Goal: Task Accomplishment & Management: Manage account settings

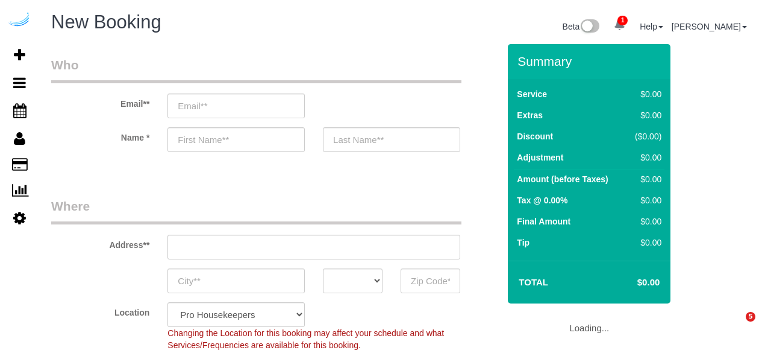
select select "4"
select select "number:9"
click at [277, 113] on input "email" at bounding box center [236, 105] width 137 height 25
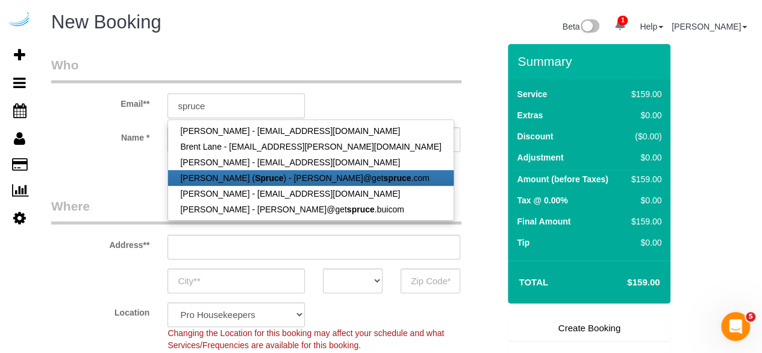
type input "[PERSON_NAME][EMAIL_ADDRESS][DOMAIN_NAME]"
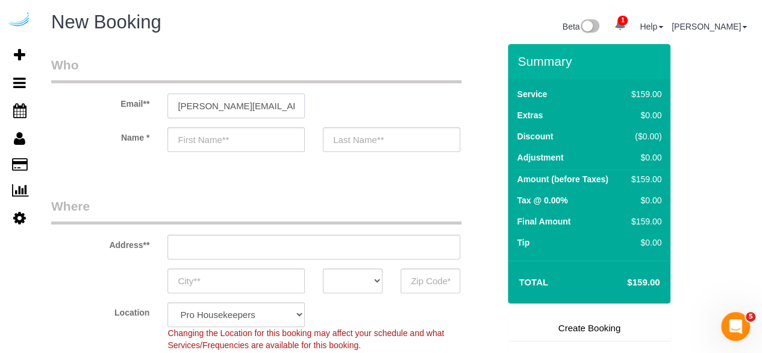
type input "[PERSON_NAME]"
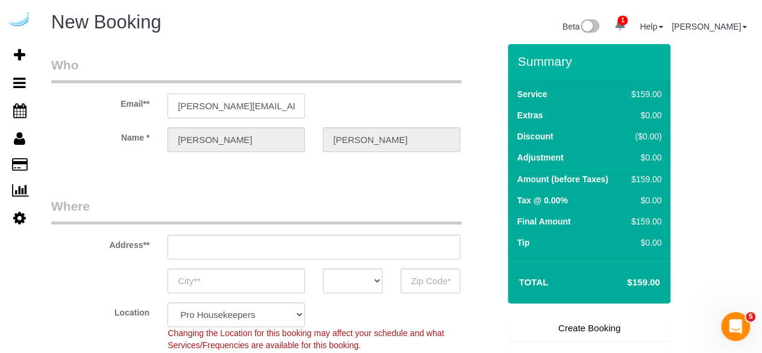
type input "[STREET_ADDRESS][PERSON_NAME]"
type input "Austin"
select select "[GEOGRAPHIC_DATA]"
type input "78704"
type input "[PERSON_NAME][EMAIL_ADDRESS][DOMAIN_NAME]"
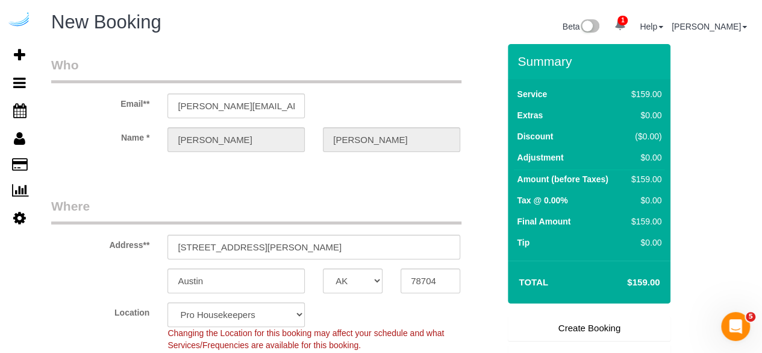
select select "9"
select select "object:4772"
click at [271, 248] on input "[STREET_ADDRESS][PERSON_NAME]" at bounding box center [314, 246] width 293 height 25
paste input "[STREET_ADDRESS][PERSON_NAME][PERSON_NAME]"
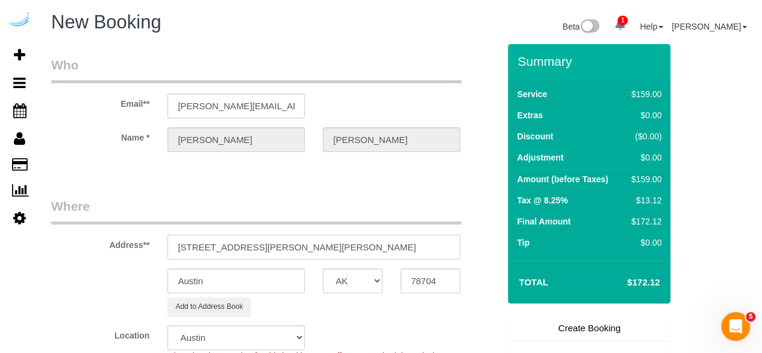
click at [353, 239] on input "[STREET_ADDRESS][PERSON_NAME][PERSON_NAME]" at bounding box center [314, 246] width 293 height 25
type input "[STREET_ADDRESS][PERSON_NAME][PERSON_NAME]"
click at [444, 272] on input "78704" at bounding box center [431, 280] width 60 height 25
paste input "30328"
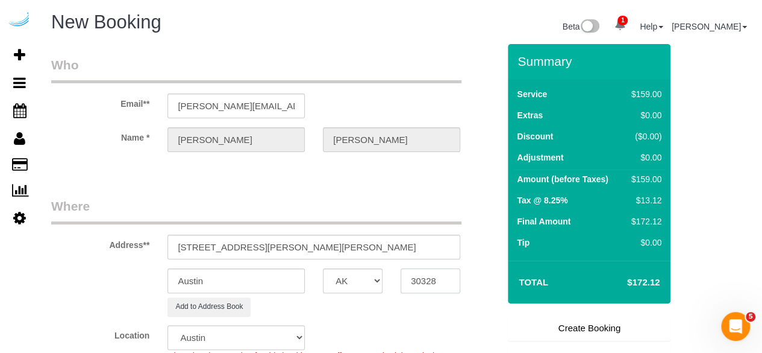
type input "30328"
click at [362, 272] on select "AK AL AR AZ CA CO CT DC DE [GEOGRAPHIC_DATA] [GEOGRAPHIC_DATA] HI IA ID IL IN K…" at bounding box center [353, 280] width 60 height 25
select select "GA"
click at [323, 268] on select "AK AL AR AZ CA CO CT DC DE [GEOGRAPHIC_DATA] [GEOGRAPHIC_DATA] HI IA ID IL IN K…" at bounding box center [353, 280] width 60 height 25
select select "8"
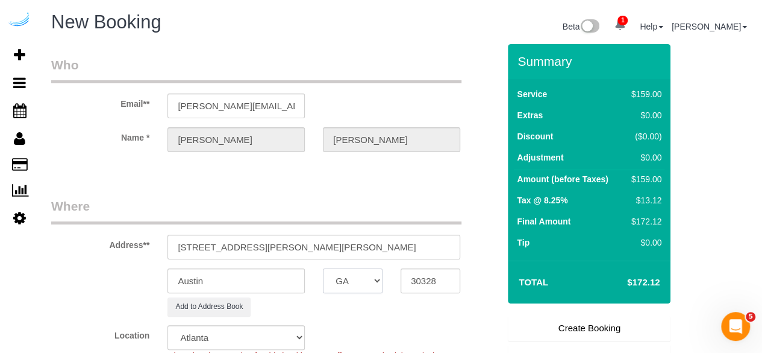
select select "object:4819"
drag, startPoint x: 257, startPoint y: 245, endPoint x: 315, endPoint y: 245, distance: 57.9
click at [315, 245] on input "[STREET_ADDRESS][PERSON_NAME][PERSON_NAME]" at bounding box center [314, 246] width 293 height 25
click at [278, 284] on input "Austin" at bounding box center [236, 280] width 137 height 25
paste input "[PERSON_NAME][GEOGRAPHIC_DATA]"
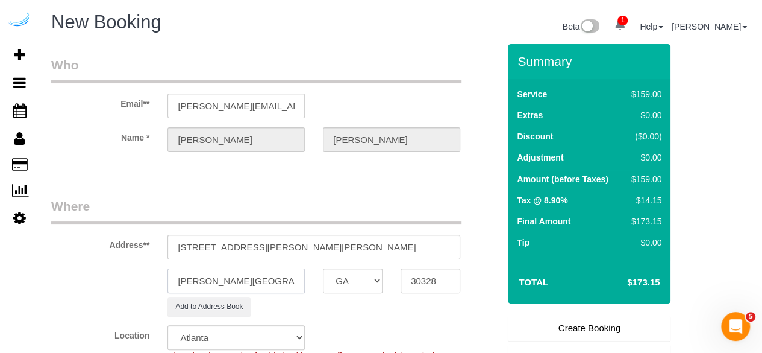
type input "[PERSON_NAME][GEOGRAPHIC_DATA]"
drag, startPoint x: 391, startPoint y: 243, endPoint x: 271, endPoint y: 248, distance: 120.6
click at [271, 248] on input "[STREET_ADDRESS][PERSON_NAME][PERSON_NAME]" at bounding box center [314, 246] width 293 height 25
paste input "208"
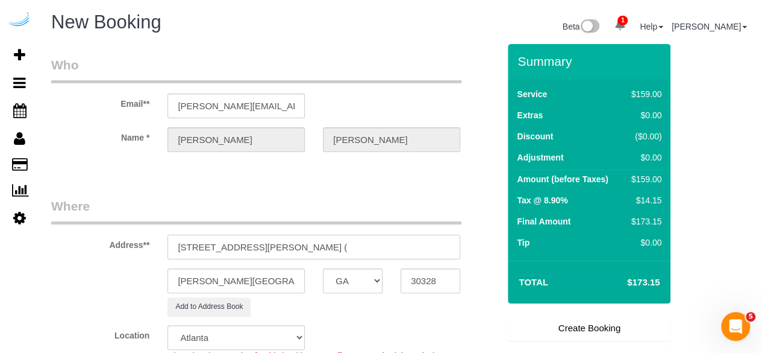
paste input "[PERSON_NAME]"
paste input "SYNC at Perimeter"
paste input "1492724"
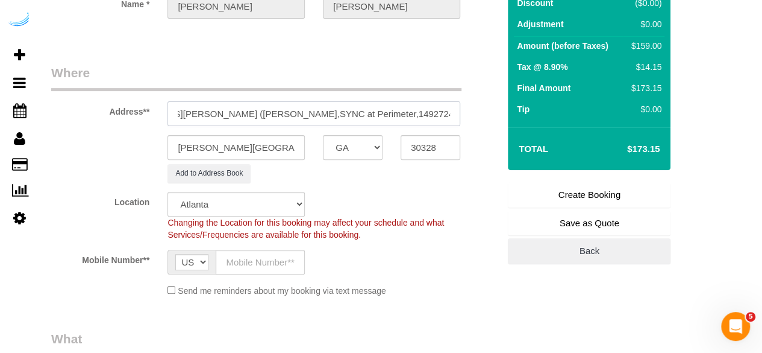
scroll to position [135, 0]
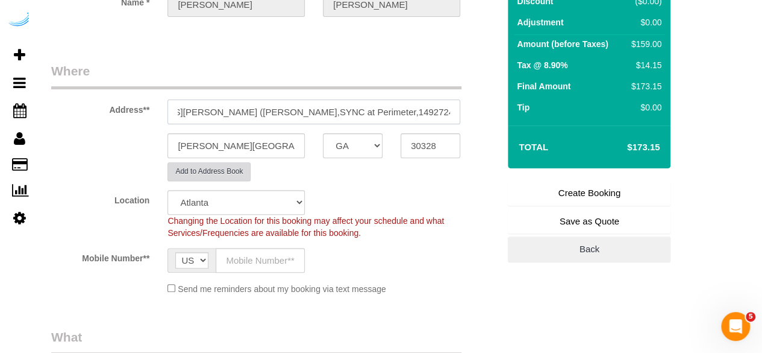
type input "[STREET_ADDRESS][PERSON_NAME] ([PERSON_NAME],SYNC at Perimeter,1492724)"
click at [222, 177] on button "Add to Address Book" at bounding box center [209, 171] width 83 height 19
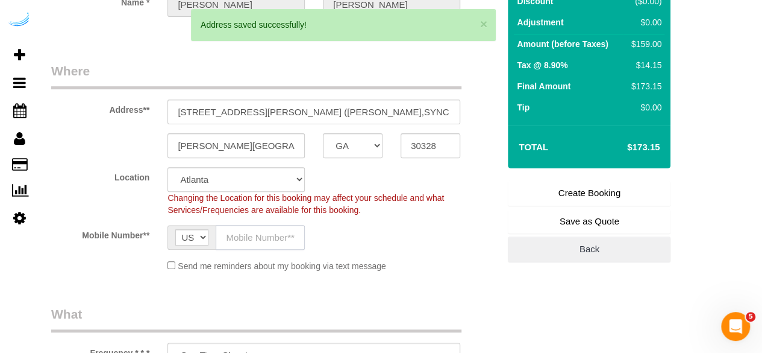
click at [249, 242] on input "text" at bounding box center [260, 237] width 89 height 25
type input "[PHONE_NUMBER]"
type input "[PERSON_NAME]"
type input "[PHONE_NUMBER]"
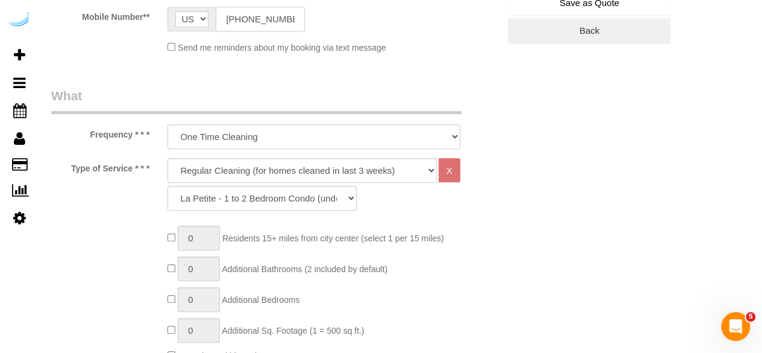
scroll to position [354, 0]
click at [366, 172] on select "Deep Cleaning (for homes that have not been cleaned in 3+ weeks) Spruce Regular…" at bounding box center [302, 169] width 269 height 25
select select "282"
click at [168, 157] on select "Deep Cleaning (for homes that have not been cleaned in 3+ weeks) Spruce Regular…" at bounding box center [302, 169] width 269 height 25
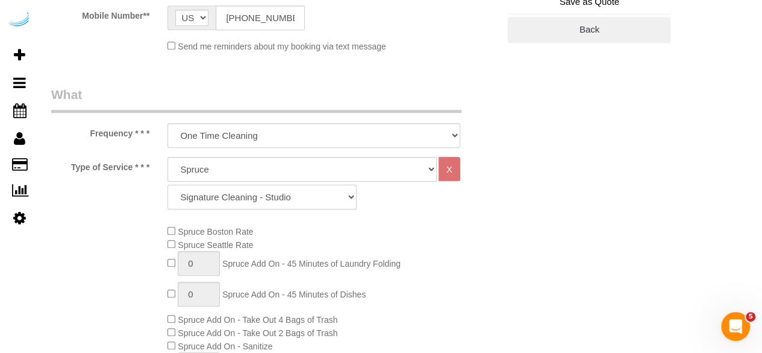
click at [232, 198] on select "Signature Cleaning - Studio Signature Cleaning - 1 Bed 1 Bath Signature Cleanin…" at bounding box center [262, 196] width 189 height 25
select select "304"
click at [168, 184] on select "Signature Cleaning - Studio Signature Cleaning - 1 Bed 1 Bath Signature Cleanin…" at bounding box center [262, 196] width 189 height 25
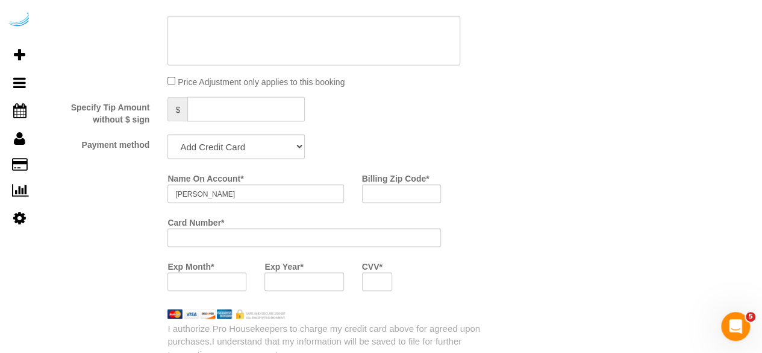
scroll to position [1075, 0]
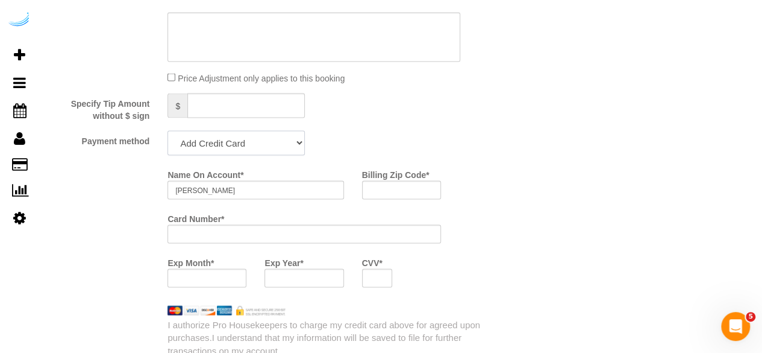
click at [294, 149] on select "Add Credit Card Cash Check Paypal" at bounding box center [236, 142] width 137 height 25
select select "string:check"
click at [168, 131] on select "Add Credit Card Cash Check Paypal" at bounding box center [236, 142] width 137 height 25
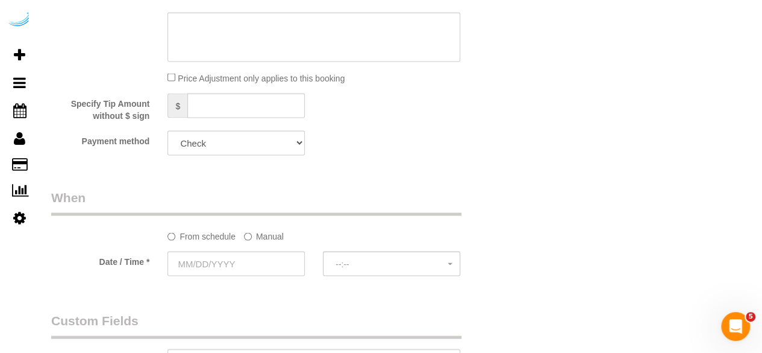
click at [246, 242] on label "Manual" at bounding box center [264, 233] width 40 height 16
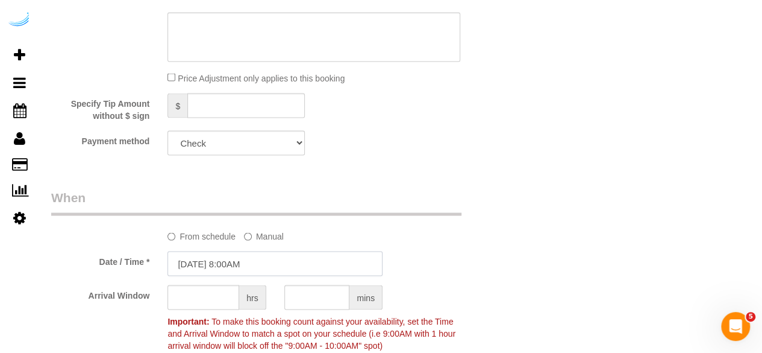
click at [190, 262] on input "[DATE] 8:00AM" at bounding box center [275, 263] width 215 height 25
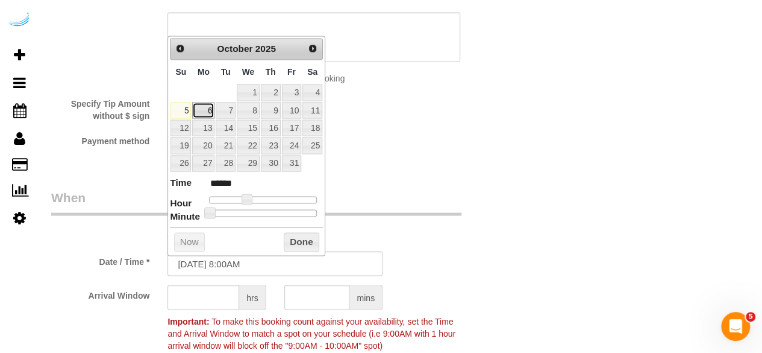
click at [210, 113] on link "6" at bounding box center [203, 110] width 22 height 16
type input "[DATE] 9:00AM"
type input "******"
type input "[DATE] 10:00AM"
type input "*******"
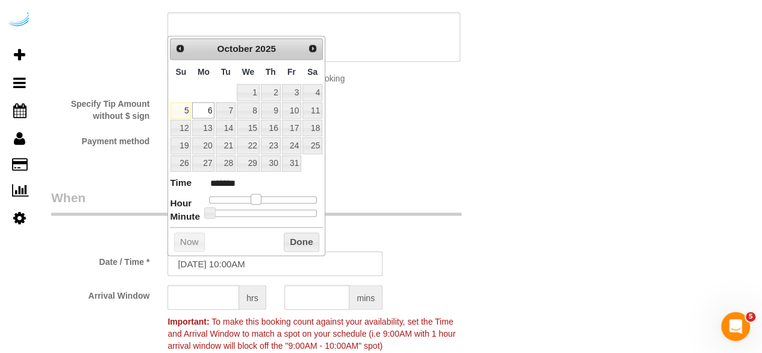
drag, startPoint x: 246, startPoint y: 196, endPoint x: 254, endPoint y: 201, distance: 9.2
click at [254, 201] on span at bounding box center [256, 198] width 11 height 11
click at [219, 293] on input "text" at bounding box center [204, 296] width 72 height 25
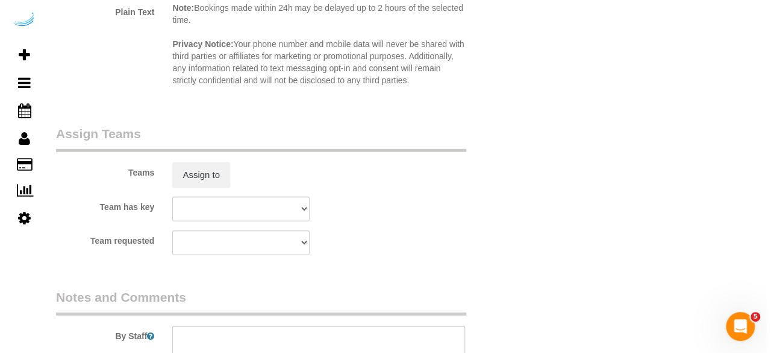
scroll to position [1696, 0]
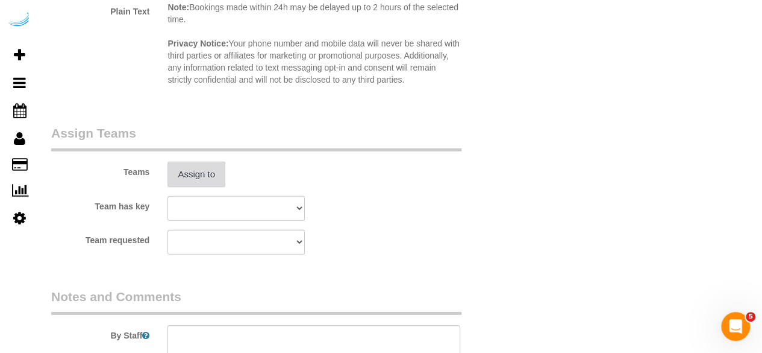
type input "3"
click at [207, 181] on button "Assign to" at bounding box center [197, 173] width 58 height 25
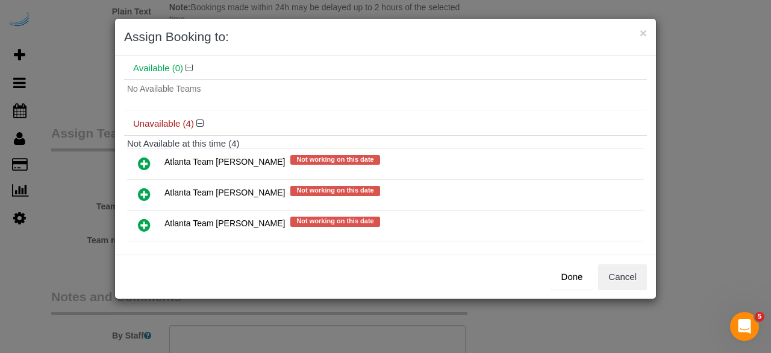
scroll to position [95, 0]
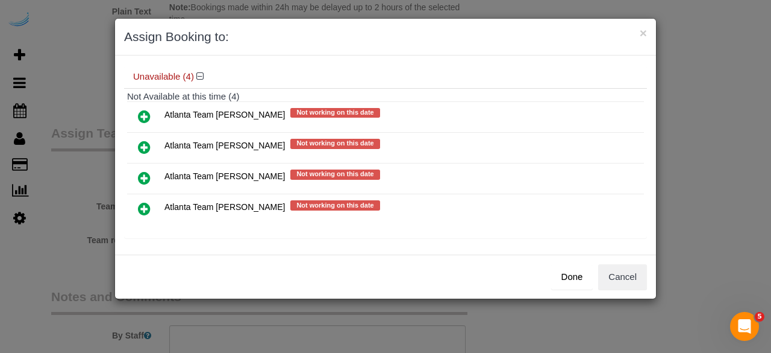
click at [146, 152] on link at bounding box center [144, 148] width 28 height 24
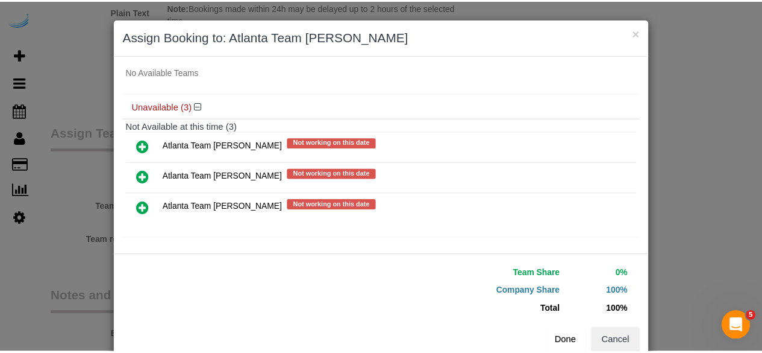
scroll to position [27, 0]
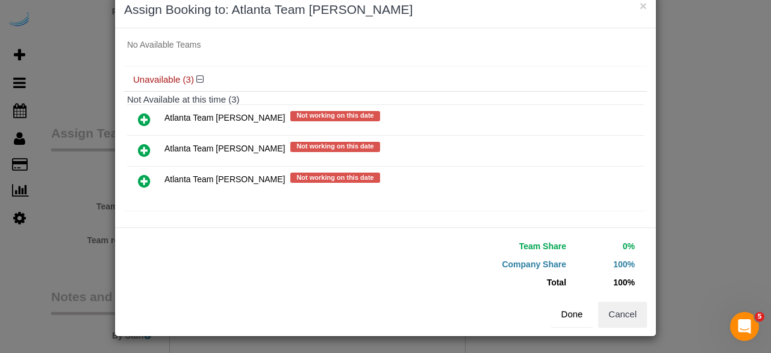
click at [553, 301] on button "Done" at bounding box center [572, 313] width 42 height 25
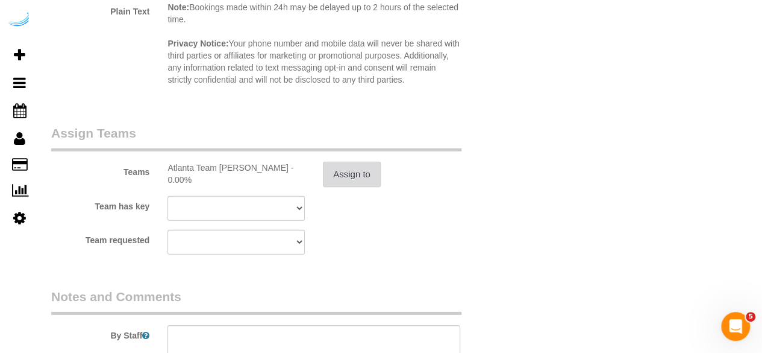
scroll to position [1888, 0]
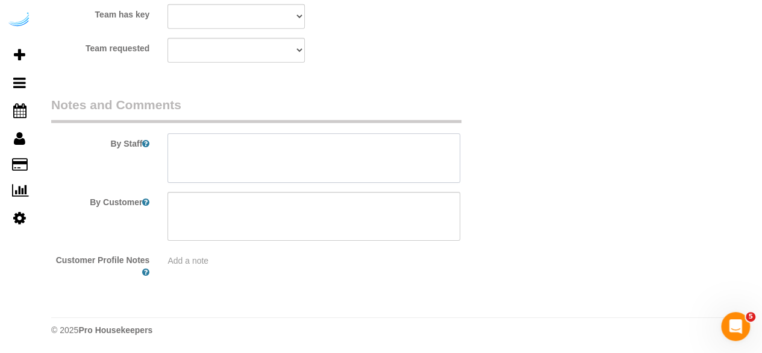
click at [242, 156] on textarea at bounding box center [314, 157] width 293 height 49
paste textarea "Permanent Notes:No notes from this [DOMAIN_NAME][DATE] Notes:-I'll leave the cl…"
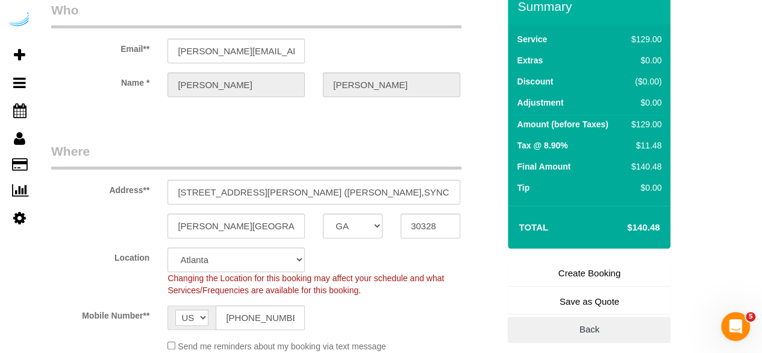
scroll to position [111, 0]
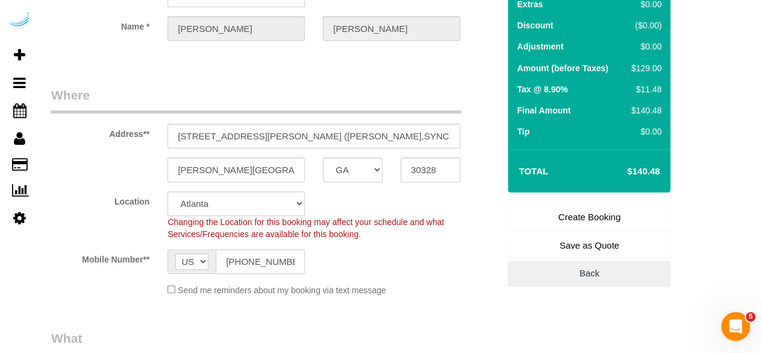
type textarea "Frequency : Every 4 Weeks Permanent Notes:No notes from this [DOMAIN_NAME][DATE…"
click at [560, 210] on link "Create Booking" at bounding box center [589, 216] width 163 height 25
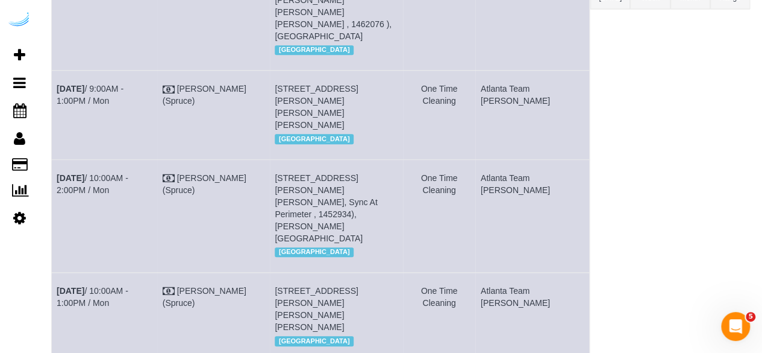
scroll to position [545, 0]
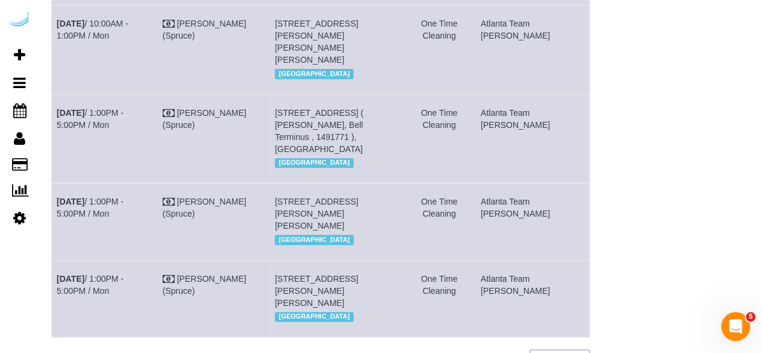
click at [299, 274] on span "[STREET_ADDRESS][PERSON_NAME][PERSON_NAME]" at bounding box center [316, 291] width 83 height 34
copy span "1450917"
drag, startPoint x: 105, startPoint y: 257, endPoint x: 56, endPoint y: 245, distance: 50.3
click at [56, 260] on td "[DATE] 1:00PM - 5:00PM / Mon" at bounding box center [105, 298] width 106 height 77
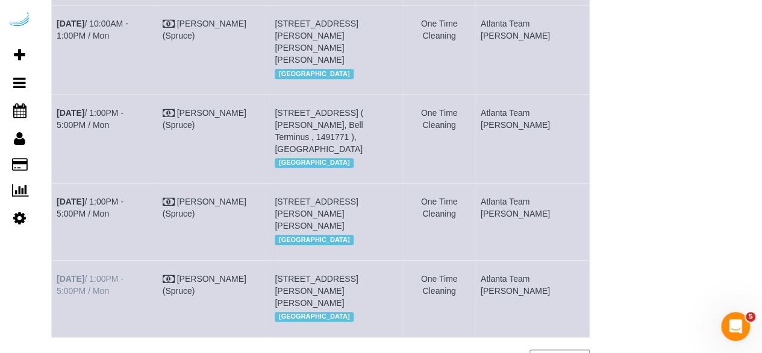
copy link "[DATE] 1:00PM - 5:00PM / Mon"
drag, startPoint x: 406, startPoint y: 266, endPoint x: 292, endPoint y: 244, distance: 116.1
click at [292, 260] on td "[STREET_ADDRESS][PERSON_NAME][PERSON_NAME] [GEOGRAPHIC_DATA]" at bounding box center [336, 298] width 133 height 77
copy span "[STREET_ADDRESS][PERSON_NAME][PERSON_NAME]"
drag, startPoint x: 545, startPoint y: 255, endPoint x: 515, endPoint y: 242, distance: 32.9
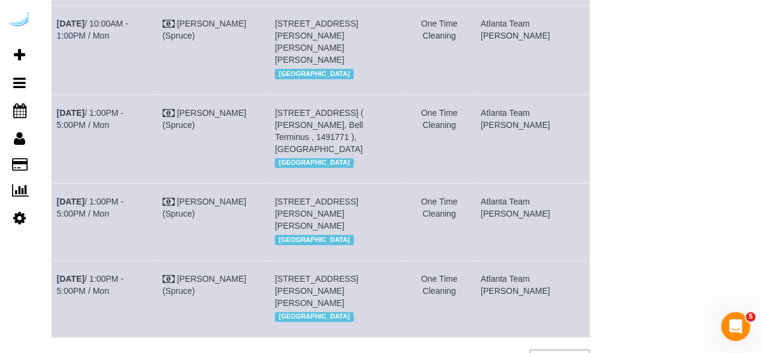
click at [515, 260] on td "Atlanta Team [PERSON_NAME]" at bounding box center [532, 298] width 114 height 77
copy td "Atlanta Team [PERSON_NAME]"
click at [124, 274] on link "[DATE] 1:00PM - 5:00PM / Mon" at bounding box center [90, 285] width 67 height 22
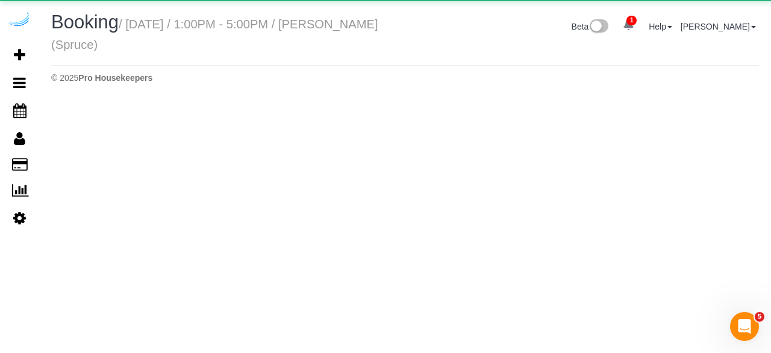
select select "GA"
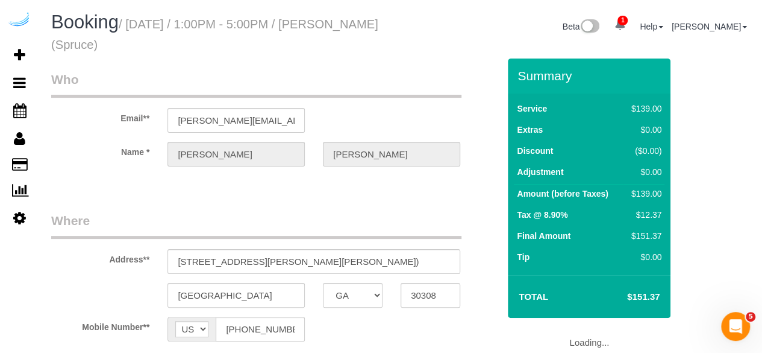
select select "number:9"
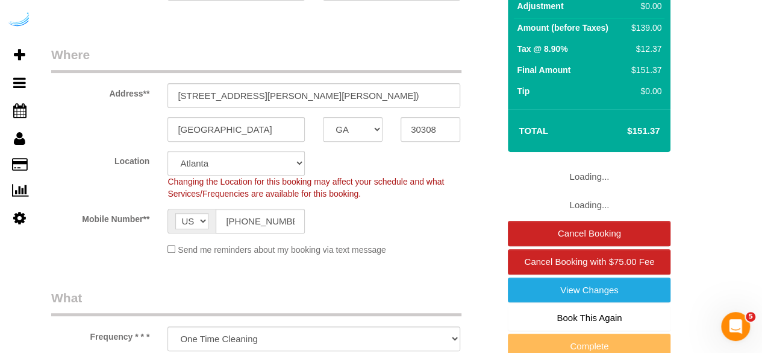
scroll to position [215, 0]
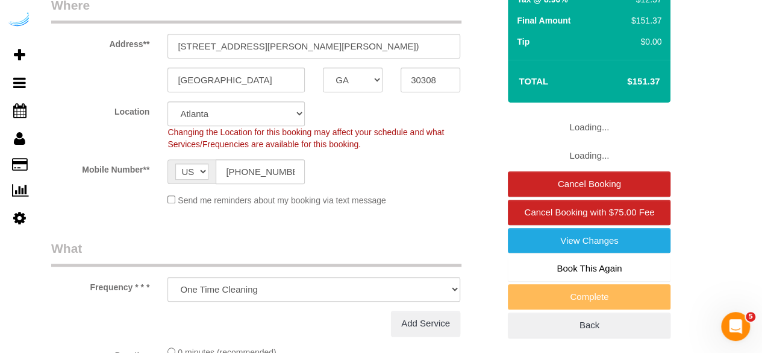
select select "object:6013"
select select "282"
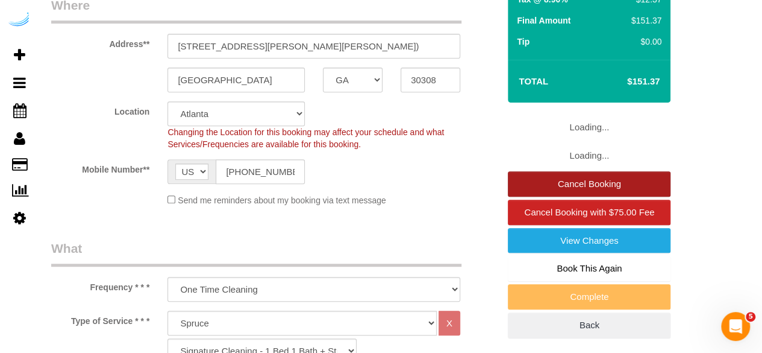
click at [529, 178] on link "Cancel Booking" at bounding box center [589, 183] width 163 height 25
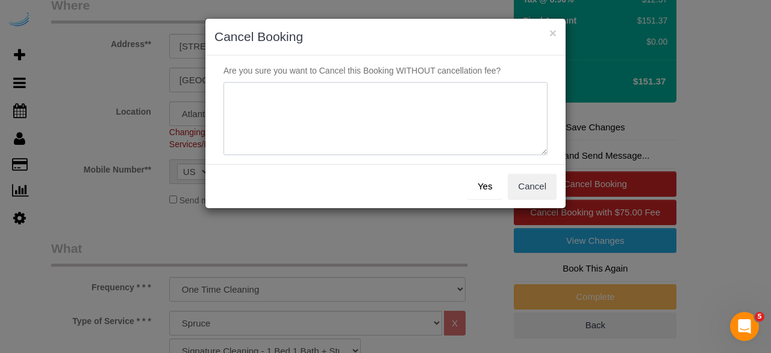
click at [371, 104] on textarea at bounding box center [386, 119] width 324 height 74
type textarea "[DATE] - not on spruce"
click at [489, 181] on button "Yes" at bounding box center [485, 186] width 35 height 25
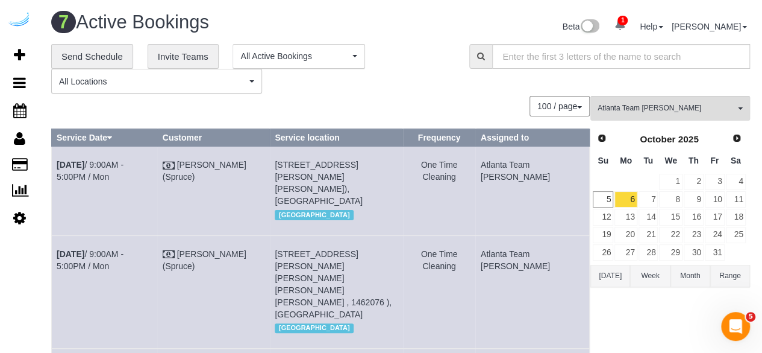
click at [363, 187] on span "[STREET_ADDRESS][PERSON_NAME][PERSON_NAME]), [GEOGRAPHIC_DATA]" at bounding box center [319, 183] width 88 height 46
copy span "1484786"
drag, startPoint x: 78, startPoint y: 180, endPoint x: 57, endPoint y: 168, distance: 24.6
click at [57, 168] on td "[DATE] 9:00AM - 5:00PM / Mon" at bounding box center [105, 190] width 106 height 89
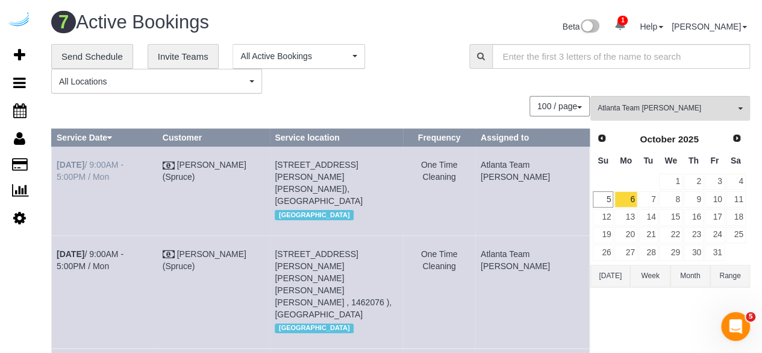
copy link "[DATE] 9:00AM - 5:00PM / Mon"
drag, startPoint x: 365, startPoint y: 203, endPoint x: 289, endPoint y: 163, distance: 86.0
click at [289, 163] on td "[STREET_ADDRESS][PERSON_NAME][PERSON_NAME]), [GEOGRAPHIC_DATA] [GEOGRAPHIC_DATA]" at bounding box center [336, 190] width 133 height 89
copy span "[STREET_ADDRESS][PERSON_NAME][PERSON_NAME]), [GEOGRAPHIC_DATA]"
drag, startPoint x: 542, startPoint y: 176, endPoint x: 515, endPoint y: 168, distance: 29.0
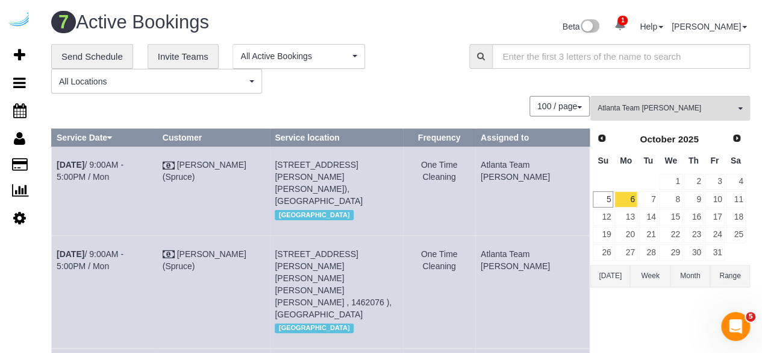
click at [515, 168] on td "Atlanta Team [PERSON_NAME]" at bounding box center [532, 190] width 114 height 89
copy td "Atlanta Team [PERSON_NAME]"
click at [124, 160] on link "[DATE] 9:00AM - 5:00PM / Mon" at bounding box center [90, 171] width 67 height 22
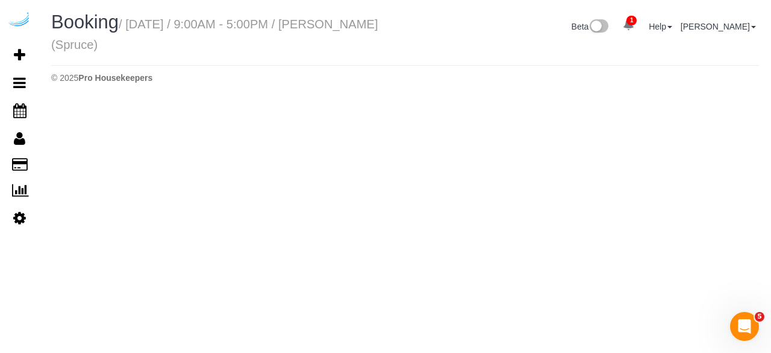
select select "GA"
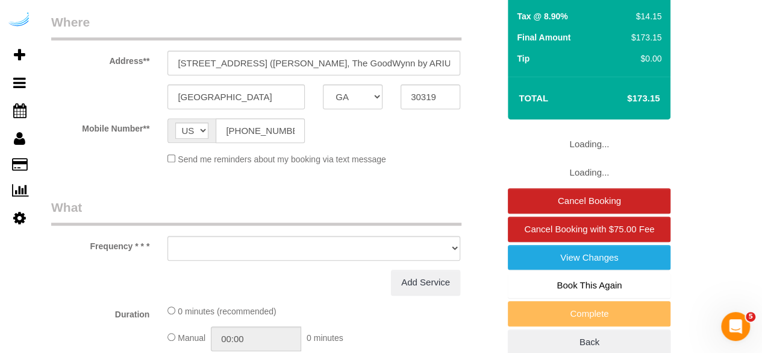
scroll to position [199, 0]
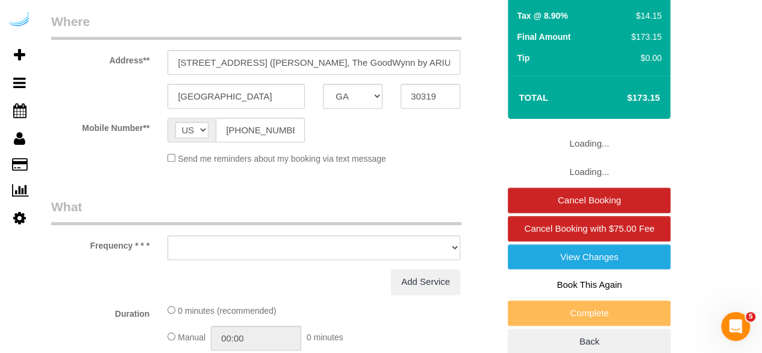
select select "number:9"
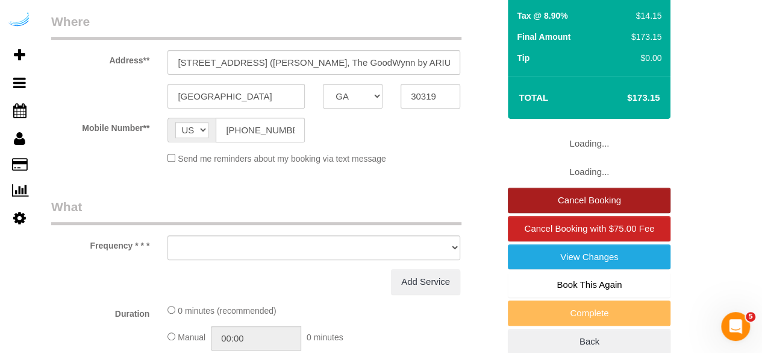
select select "object:6716"
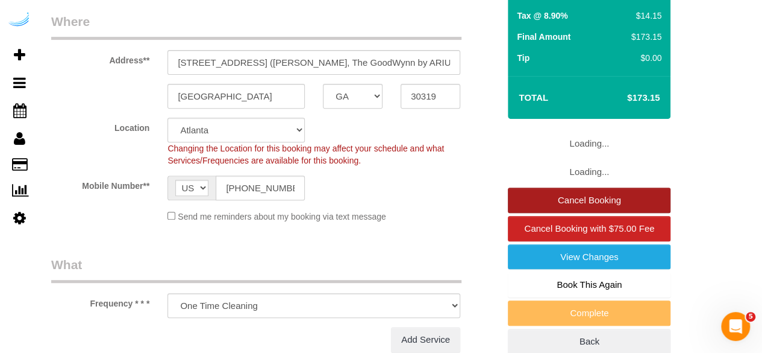
select select "282"
select select "object:6826"
click at [536, 202] on link "Cancel Booking" at bounding box center [589, 199] width 163 height 25
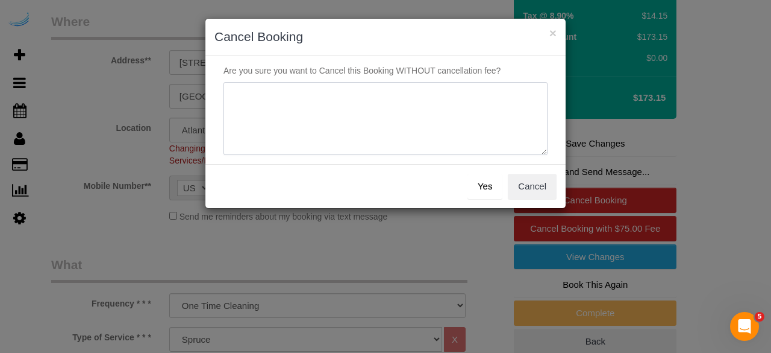
click at [447, 124] on textarea at bounding box center [386, 119] width 324 height 74
type textarea "[DATE] - not on spruce"
click at [484, 185] on button "Yes" at bounding box center [485, 186] width 35 height 25
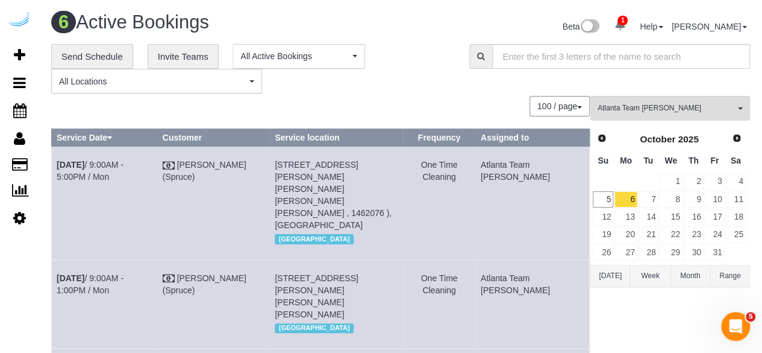
click at [310, 196] on span "[STREET_ADDRESS][PERSON_NAME][PERSON_NAME][PERSON_NAME][PERSON_NAME] , 1462076 …" at bounding box center [333, 195] width 117 height 70
copy span "1462076"
drag, startPoint x: 105, startPoint y: 177, endPoint x: 57, endPoint y: 168, distance: 49.5
click at [57, 168] on td "[DATE] 9:00AM - 5:00PM / Mon" at bounding box center [105, 202] width 106 height 113
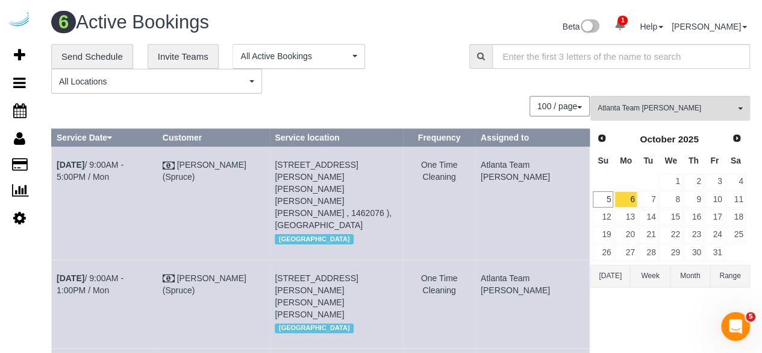
copy link "[DATE] 9:00AM - 5:00PM / Mon"
drag, startPoint x: 404, startPoint y: 198, endPoint x: 293, endPoint y: 167, distance: 115.1
click at [293, 167] on td "[STREET_ADDRESS][PERSON_NAME][PERSON_NAME][PERSON_NAME][PERSON_NAME] , 1462076 …" at bounding box center [336, 202] width 133 height 113
drag, startPoint x: 542, startPoint y: 177, endPoint x: 512, endPoint y: 167, distance: 32.2
click at [512, 167] on td "Atlanta Team [PERSON_NAME]" at bounding box center [532, 202] width 114 height 113
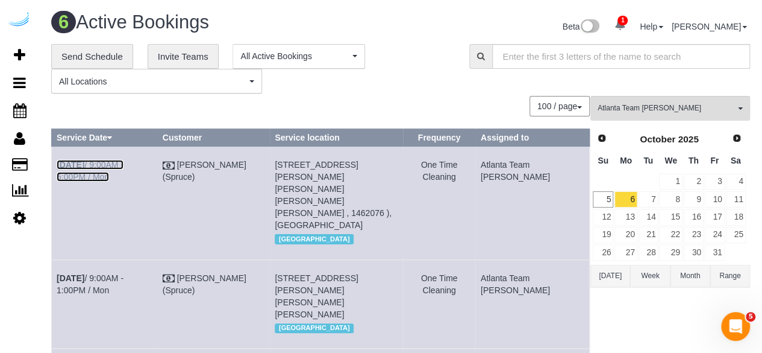
click at [124, 163] on link "[DATE] 9:00AM - 5:00PM / Mon" at bounding box center [90, 171] width 67 height 22
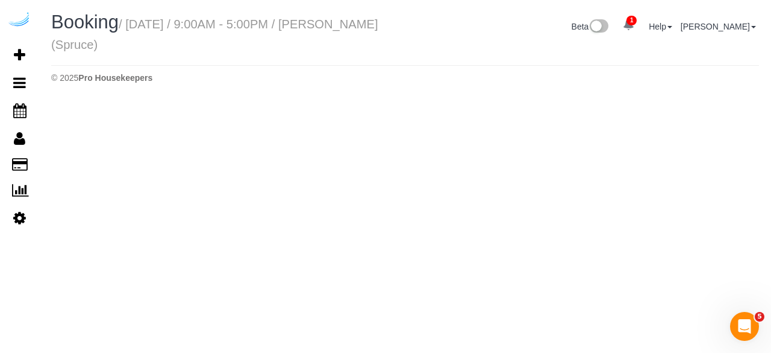
select select "GA"
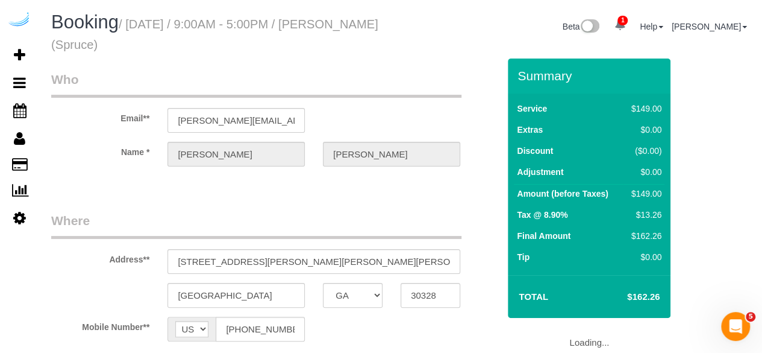
select select "object:7481"
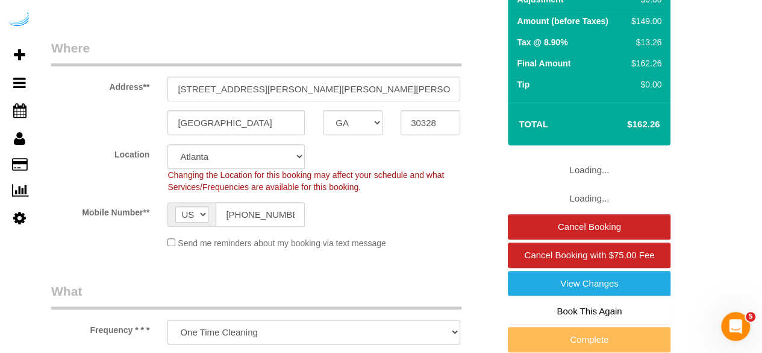
select select "number:9"
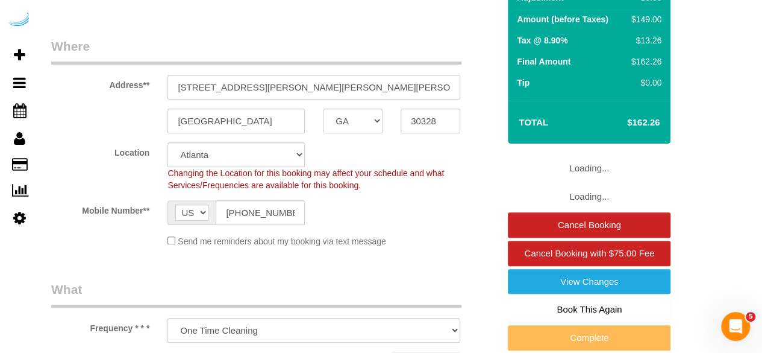
select select "object:7627"
select select "282"
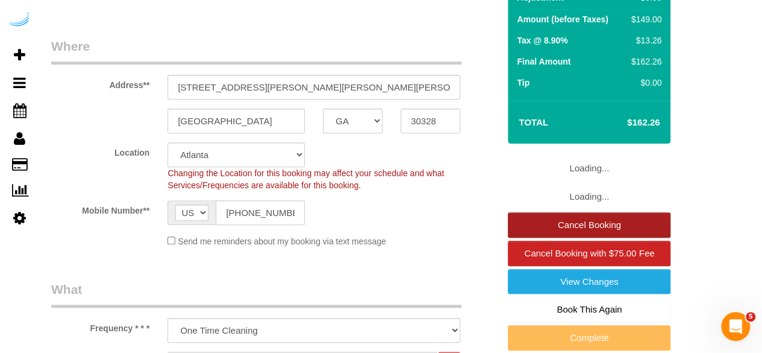
click at [530, 221] on link "Cancel Booking" at bounding box center [589, 224] width 163 height 25
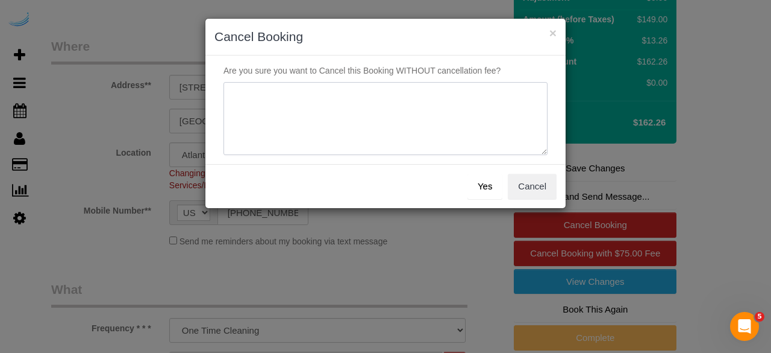
click at [377, 136] on textarea at bounding box center [386, 119] width 324 height 74
type textarea "[DATE] - not on spruce"
click at [483, 182] on button "Yes" at bounding box center [485, 186] width 35 height 25
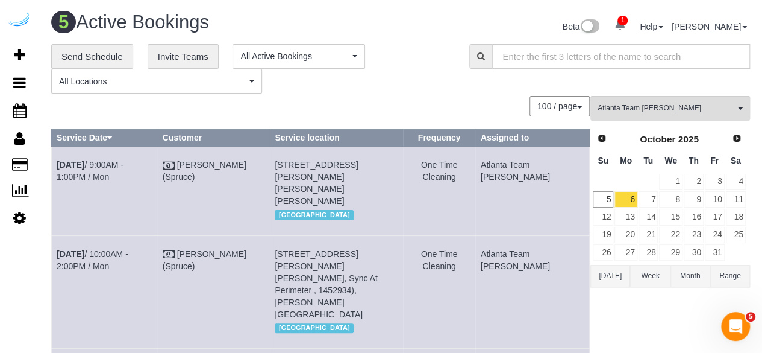
click at [315, 201] on span "[STREET_ADDRESS][PERSON_NAME][PERSON_NAME][PERSON_NAME]" at bounding box center [316, 183] width 83 height 46
drag, startPoint x: 93, startPoint y: 179, endPoint x: 56, endPoint y: 166, distance: 39.1
click at [56, 166] on td "[DATE] 9:00AM - 1:00PM / Mon" at bounding box center [105, 190] width 106 height 89
drag, startPoint x: 406, startPoint y: 202, endPoint x: 289, endPoint y: 167, distance: 122.0
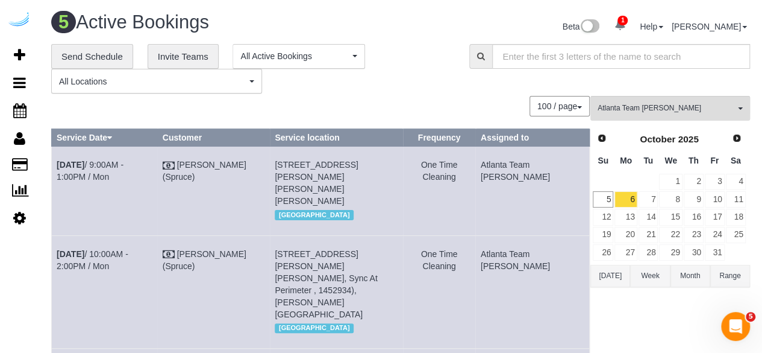
click at [289, 167] on td "[STREET_ADDRESS][PERSON_NAME][PERSON_NAME][PERSON_NAME] [GEOGRAPHIC_DATA]" at bounding box center [336, 190] width 133 height 89
drag, startPoint x: 541, startPoint y: 177, endPoint x: 507, endPoint y: 164, distance: 36.0
click at [507, 164] on tr "[DATE] 9:00AM - 1:00PM / Mon [PERSON_NAME] (Spruce) [STREET_ADDRESS][PERSON_NAM…" at bounding box center [321, 190] width 538 height 89
click at [525, 167] on td "Atlanta Team [PERSON_NAME]" at bounding box center [532, 190] width 114 height 89
drag, startPoint x: 539, startPoint y: 172, endPoint x: 513, endPoint y: 165, distance: 27.1
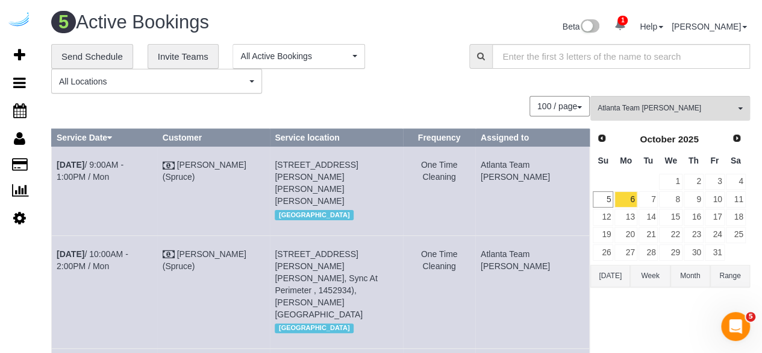
click at [513, 165] on td "Atlanta Team [PERSON_NAME]" at bounding box center [532, 190] width 114 height 89
click at [78, 162] on b "[DATE]" at bounding box center [71, 165] width 28 height 10
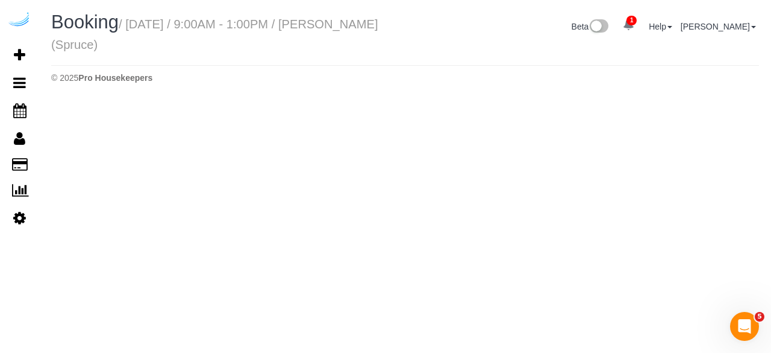
select select "GA"
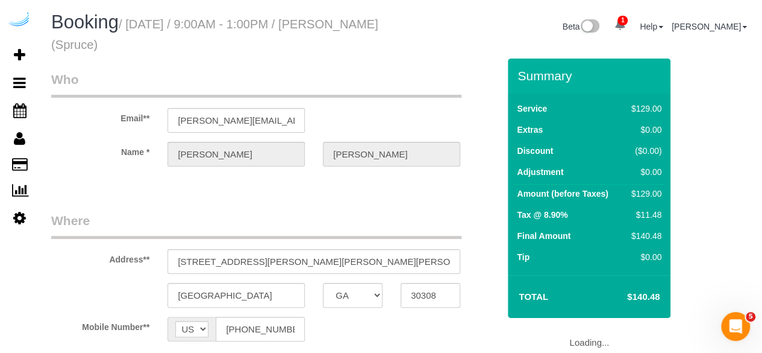
select select "number:9"
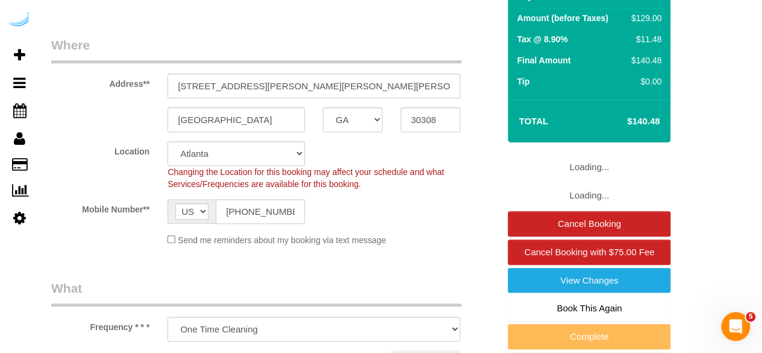
select select "object:8416"
select select "282"
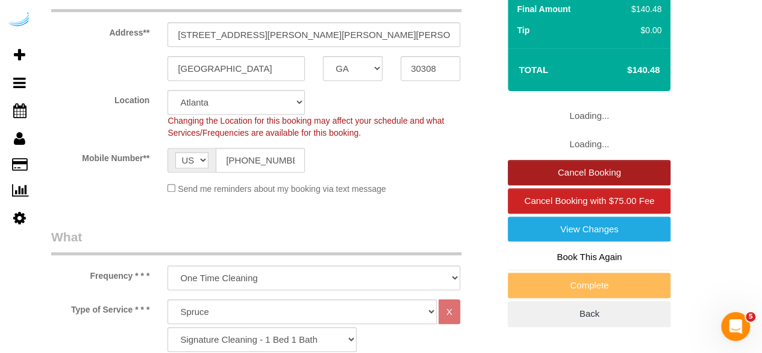
click at [569, 175] on link "Cancel Booking" at bounding box center [589, 172] width 163 height 25
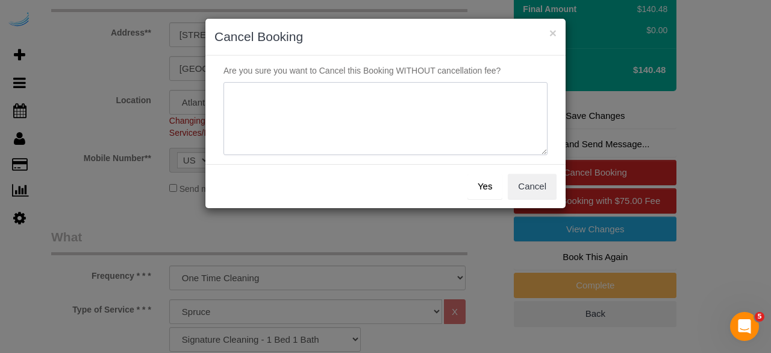
click at [449, 110] on textarea at bounding box center [386, 119] width 324 height 74
type textarea "[DATE] - not on spruce"
click at [485, 184] on button "Yes" at bounding box center [485, 186] width 35 height 25
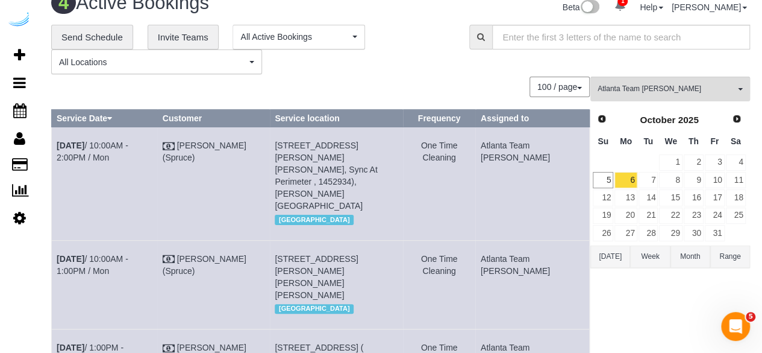
scroll to position [18, 0]
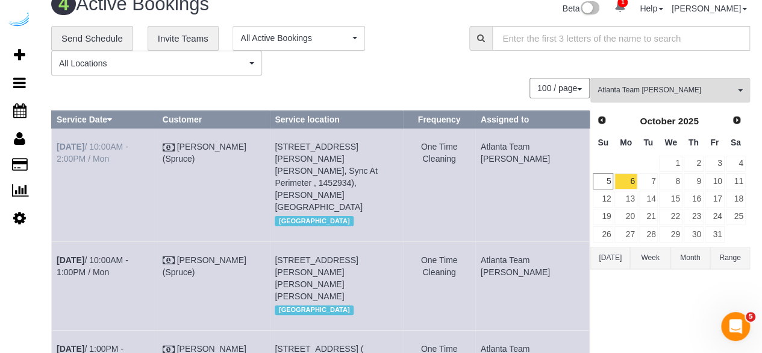
drag, startPoint x: 95, startPoint y: 158, endPoint x: 57, endPoint y: 145, distance: 40.8
click at [57, 145] on td "[DATE] 10:00AM - 2:00PM / Mon" at bounding box center [105, 184] width 106 height 113
drag, startPoint x: 363, startPoint y: 179, endPoint x: 293, endPoint y: 148, distance: 77.2
click at [293, 148] on td "[STREET_ADDRESS][PERSON_NAME][PERSON_NAME], Sync At Perimeter , 1452934), [PERS…" at bounding box center [336, 184] width 133 height 113
drag, startPoint x: 539, startPoint y: 158, endPoint x: 516, endPoint y: 149, distance: 24.8
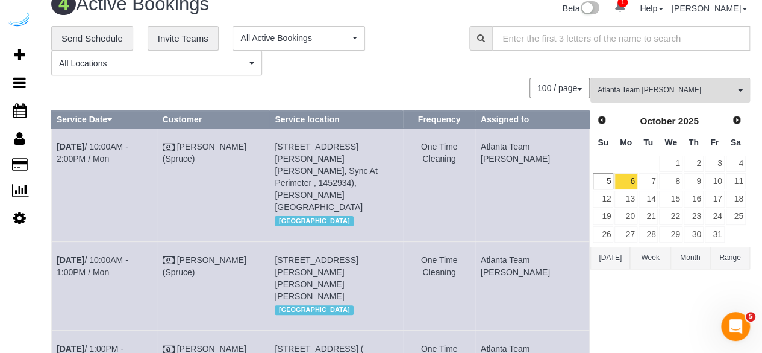
click at [516, 149] on td "Atlanta Team [PERSON_NAME]" at bounding box center [532, 184] width 114 height 113
drag, startPoint x: 92, startPoint y: 249, endPoint x: 52, endPoint y: 237, distance: 40.8
click at [52, 241] on td "[DATE] 10:00AM - 1:00PM / Mon" at bounding box center [105, 285] width 106 height 89
drag, startPoint x: 365, startPoint y: 272, endPoint x: 289, endPoint y: 235, distance: 84.9
click at [289, 241] on td "[STREET_ADDRESS][PERSON_NAME][PERSON_NAME][PERSON_NAME] [GEOGRAPHIC_DATA]" at bounding box center [336, 285] width 133 height 89
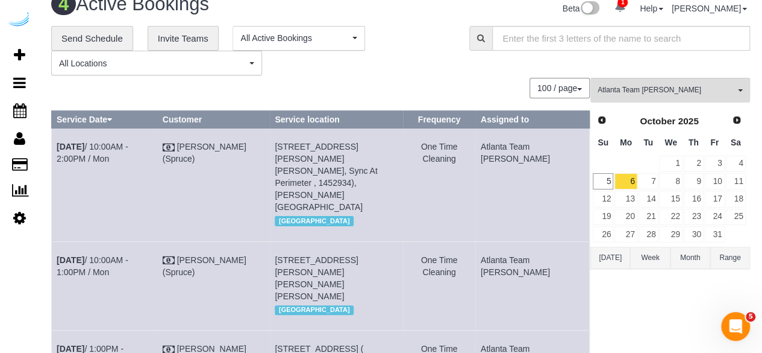
drag, startPoint x: 549, startPoint y: 246, endPoint x: 507, endPoint y: 242, distance: 41.9
click at [507, 242] on tr "[DATE] 10:00AM - 1:00PM / Mon [PERSON_NAME] (Spruce) [STREET_ADDRESS][PERSON_NA…" at bounding box center [321, 285] width 538 height 89
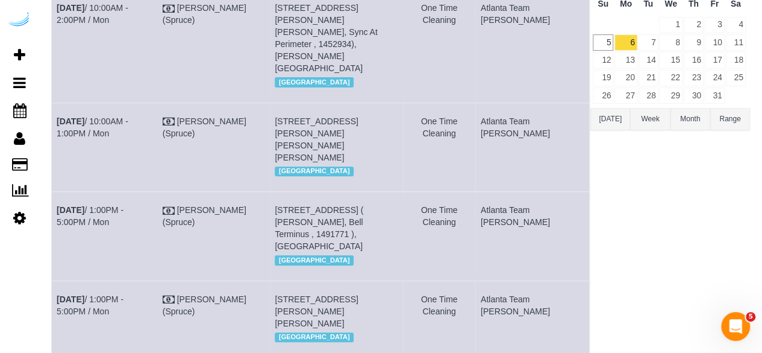
scroll to position [157, 0]
drag, startPoint x: 93, startPoint y: 200, endPoint x: 55, endPoint y: 185, distance: 40.3
click at [55, 192] on td "[DATE] 1:00PM - 5:00PM / Mon" at bounding box center [105, 236] width 106 height 89
drag, startPoint x: 325, startPoint y: 219, endPoint x: 293, endPoint y: 188, distance: 44.8
click at [293, 192] on td "[STREET_ADDRESS] ( [PERSON_NAME], Bell Terminus , 1491771 ), [GEOGRAPHIC_DATA] …" at bounding box center [336, 236] width 133 height 89
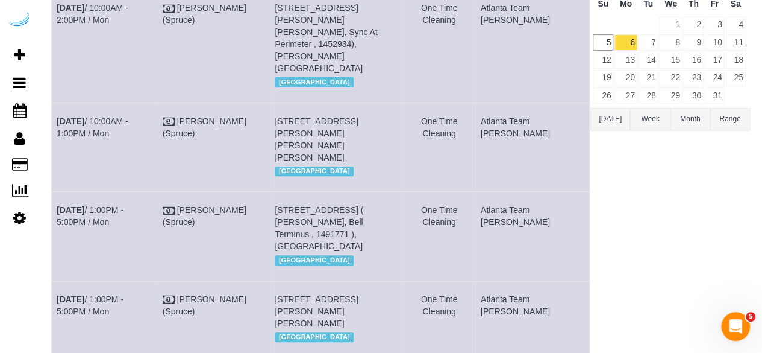
drag, startPoint x: 542, startPoint y: 197, endPoint x: 512, endPoint y: 187, distance: 31.6
click at [512, 192] on td "Atlanta Team [PERSON_NAME]" at bounding box center [532, 236] width 114 height 89
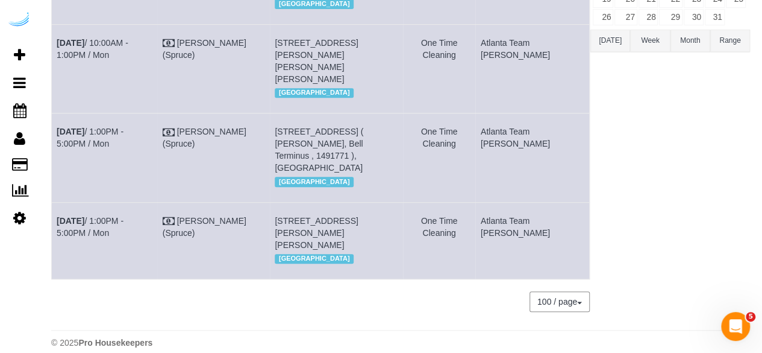
drag, startPoint x: 116, startPoint y: 212, endPoint x: 54, endPoint y: 193, distance: 65.6
click at [54, 202] on td "[DATE] 1:00PM - 5:00PM / Mon" at bounding box center [105, 240] width 106 height 77
drag, startPoint x: 324, startPoint y: 226, endPoint x: 292, endPoint y: 196, distance: 43.9
click at [292, 202] on td "[STREET_ADDRESS][PERSON_NAME][PERSON_NAME] [GEOGRAPHIC_DATA]" at bounding box center [336, 240] width 133 height 77
drag, startPoint x: 541, startPoint y: 205, endPoint x: 513, endPoint y: 196, distance: 28.8
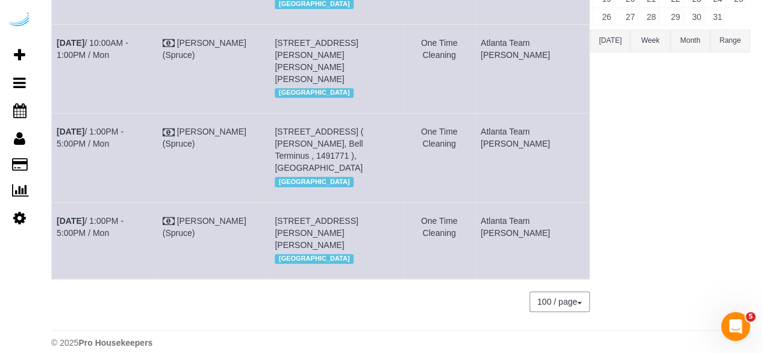
click at [513, 202] on td "Atlanta Team [PERSON_NAME]" at bounding box center [532, 240] width 114 height 77
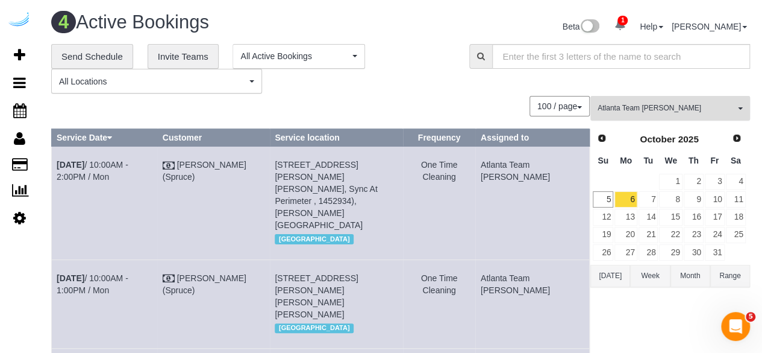
click at [613, 110] on span "Atlanta Team [PERSON_NAME]" at bounding box center [666, 108] width 137 height 10
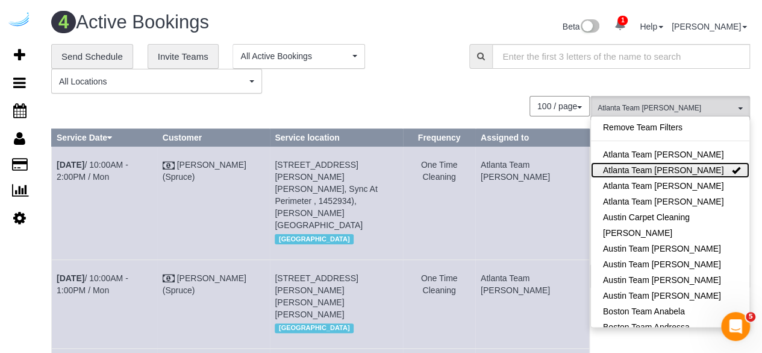
click at [632, 171] on link "Atlanta Team [PERSON_NAME]" at bounding box center [670, 170] width 158 height 16
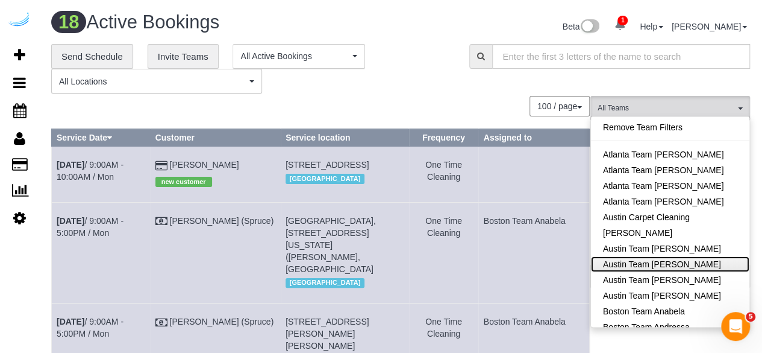
click at [659, 259] on link "Austin Team [PERSON_NAME]" at bounding box center [670, 264] width 158 height 16
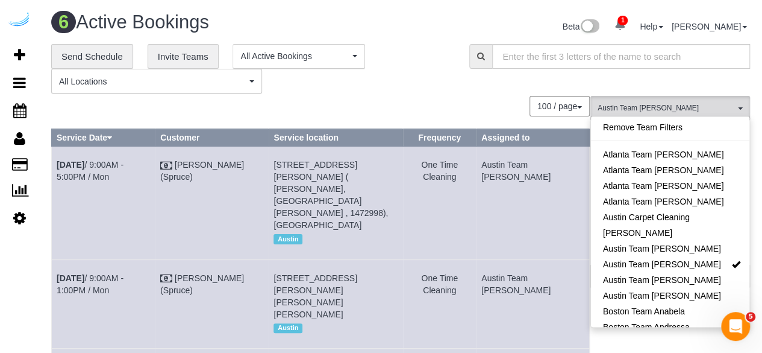
click at [382, 73] on div "**********" at bounding box center [251, 69] width 400 height 50
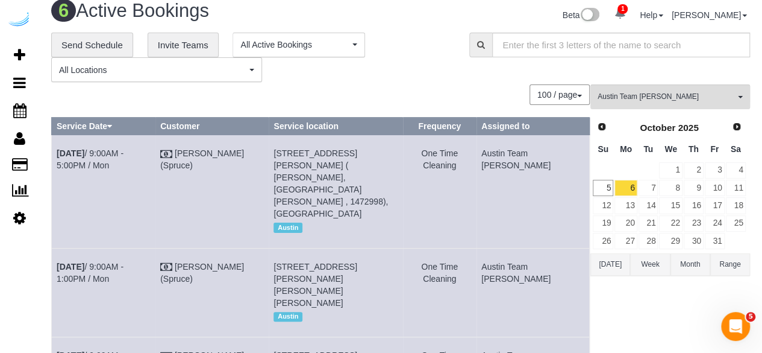
scroll to position [389, 0]
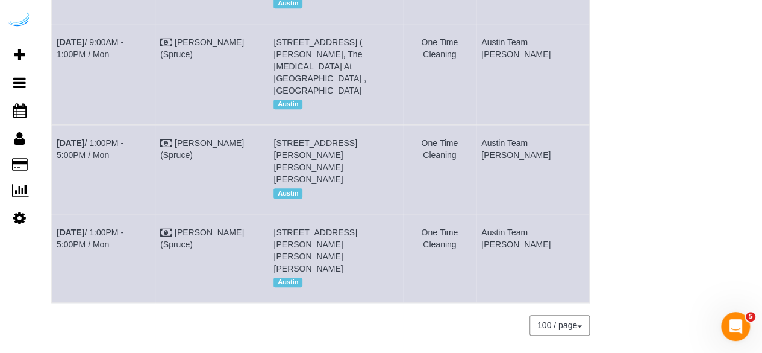
click at [342, 227] on span "[STREET_ADDRESS][PERSON_NAME][PERSON_NAME][PERSON_NAME]" at bounding box center [315, 250] width 83 height 46
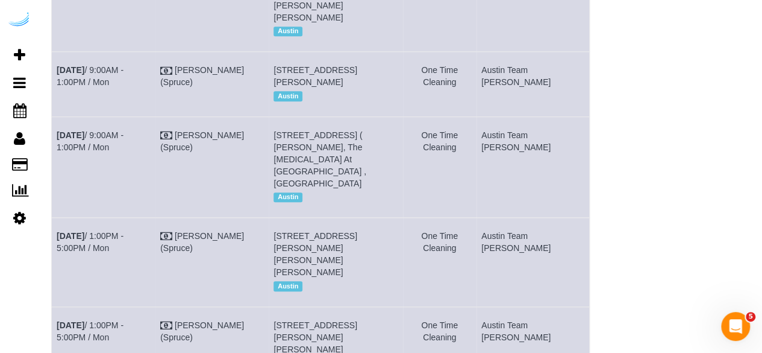
scroll to position [293, 0]
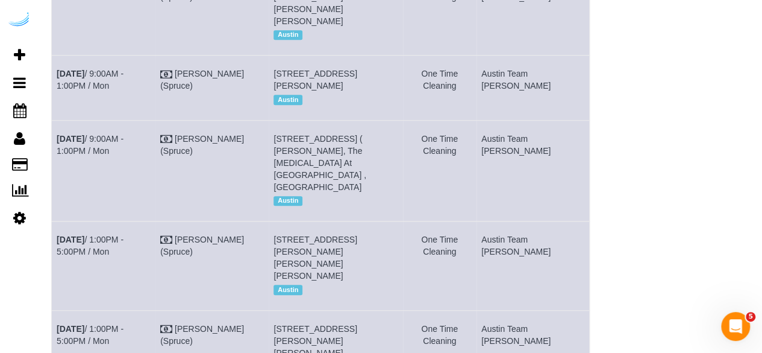
click at [321, 151] on span "[STREET_ADDRESS] ( [PERSON_NAME], The [MEDICAL_DATA] At [GEOGRAPHIC_DATA] , [GE…" at bounding box center [320, 163] width 93 height 58
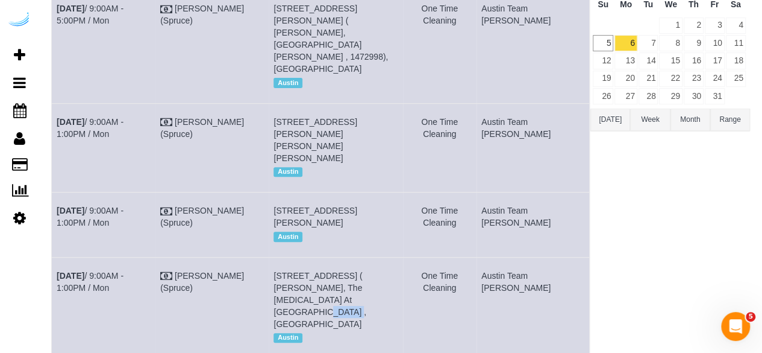
scroll to position [155, 0]
click at [357, 206] on span "[STREET_ADDRESS][PERSON_NAME]" at bounding box center [315, 217] width 83 height 22
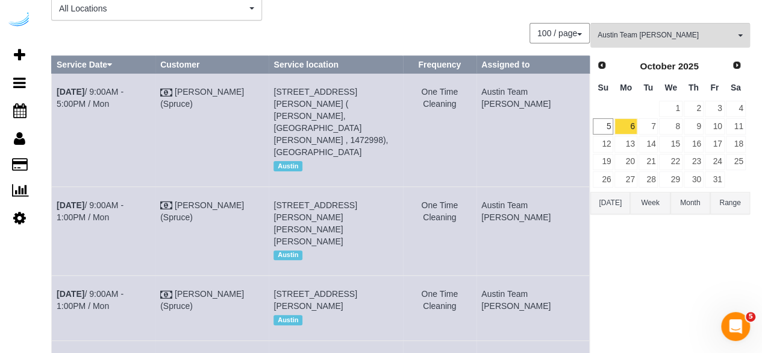
scroll to position [72, 0]
click at [341, 204] on span "[STREET_ADDRESS][PERSON_NAME][PERSON_NAME][PERSON_NAME]" at bounding box center [315, 224] width 83 height 46
drag, startPoint x: 85, startPoint y: 193, endPoint x: 57, endPoint y: 184, distance: 29.6
click at [57, 187] on td "[DATE] 9:00AM - 1:00PM / Mon" at bounding box center [104, 231] width 104 height 89
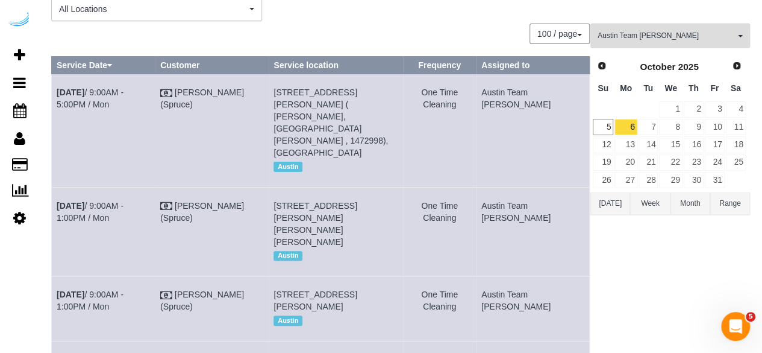
drag, startPoint x: 328, startPoint y: 217, endPoint x: 288, endPoint y: 177, distance: 56.2
click at [288, 187] on td "[STREET_ADDRESS][PERSON_NAME][PERSON_NAME][PERSON_NAME] [GEOGRAPHIC_DATA]" at bounding box center [336, 231] width 134 height 89
drag, startPoint x: 558, startPoint y: 197, endPoint x: 513, endPoint y: 185, distance: 46.2
click at [513, 187] on td "Austin Team [PERSON_NAME]" at bounding box center [533, 231] width 113 height 89
click at [112, 201] on link "[DATE] 9:00AM - 1:00PM / Mon" at bounding box center [90, 212] width 67 height 22
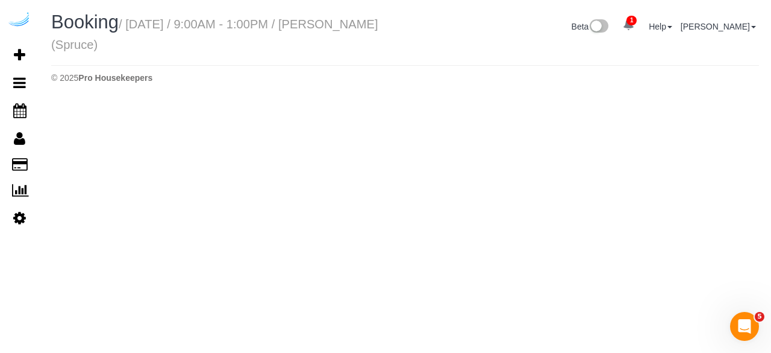
select select "[GEOGRAPHIC_DATA]"
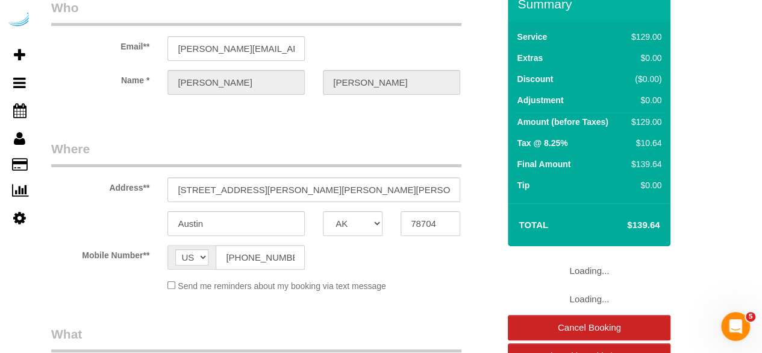
select select "number:9"
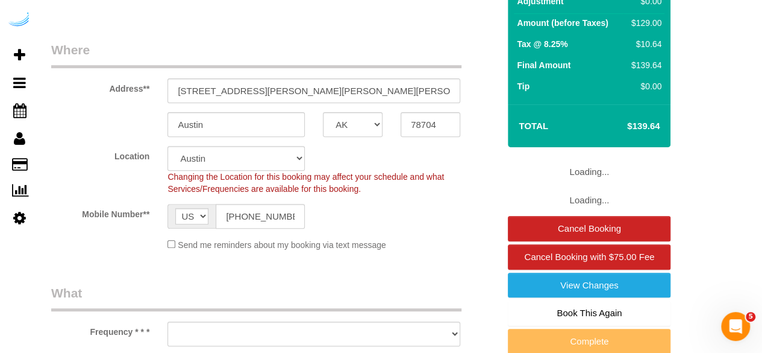
scroll to position [181, 0]
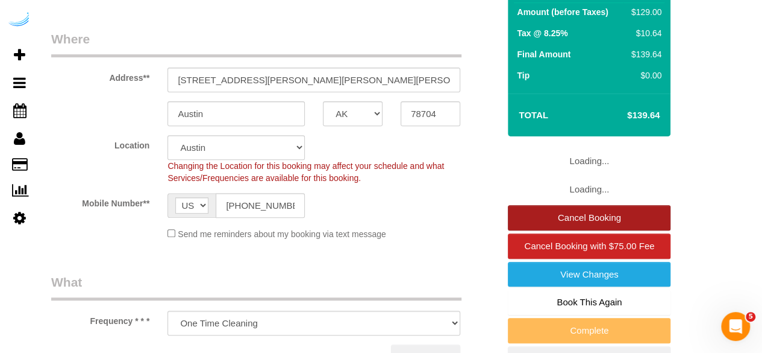
select select "object:9500"
select select "282"
click at [615, 222] on link "Cancel Booking" at bounding box center [589, 217] width 163 height 25
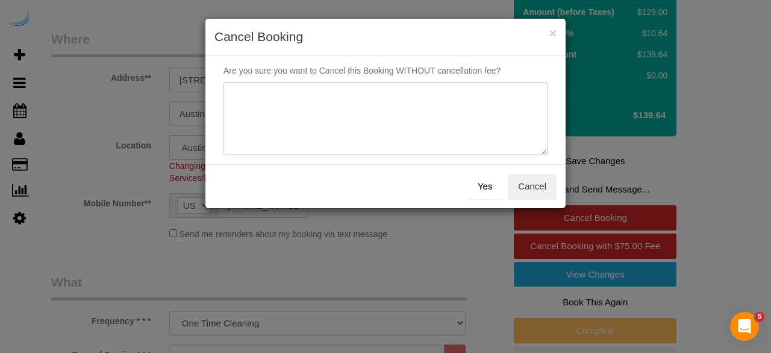
click at [380, 129] on textarea at bounding box center [386, 119] width 324 height 74
type textarea "[DATE] - not on spruce"
click at [493, 185] on button "Yes" at bounding box center [485, 186] width 35 height 25
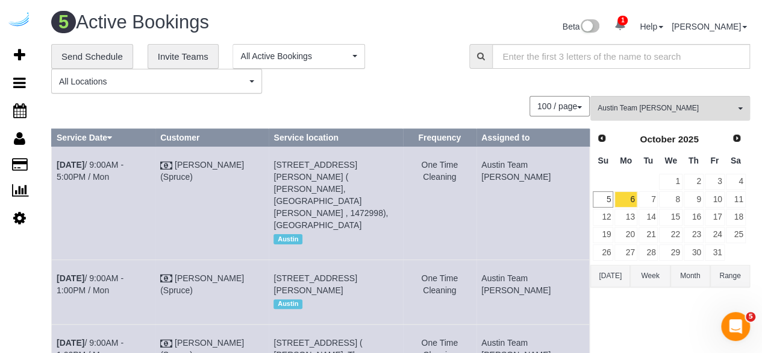
drag, startPoint x: 93, startPoint y: 193, endPoint x: 57, endPoint y: 168, distance: 43.8
click at [57, 168] on td "[DATE] 9:00AM - 5:00PM / Mon" at bounding box center [104, 202] width 104 height 113
drag, startPoint x: 381, startPoint y: 200, endPoint x: 292, endPoint y: 161, distance: 98.0
click at [292, 161] on td "[STREET_ADDRESS][PERSON_NAME] ( [PERSON_NAME], [GEOGRAPHIC_DATA][PERSON_NAME] ,…" at bounding box center [336, 202] width 134 height 113
drag, startPoint x: 540, startPoint y: 177, endPoint x: 513, endPoint y: 165, distance: 29.1
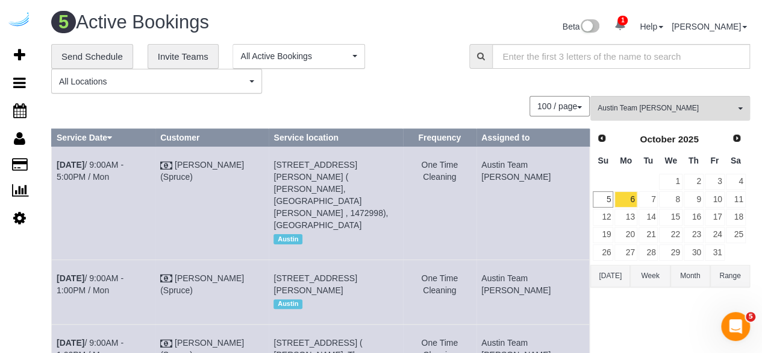
click at [513, 165] on td "Austin Team [PERSON_NAME]" at bounding box center [533, 202] width 113 height 113
drag, startPoint x: 80, startPoint y: 262, endPoint x: 57, endPoint y: 252, distance: 24.8
click at [57, 259] on td "[DATE] 9:00AM - 1:00PM / Mon" at bounding box center [104, 291] width 104 height 64
drag, startPoint x: 358, startPoint y: 280, endPoint x: 292, endPoint y: 251, distance: 72.3
click at [292, 259] on td "[STREET_ADDRESS][PERSON_NAME] [GEOGRAPHIC_DATA]" at bounding box center [336, 291] width 134 height 64
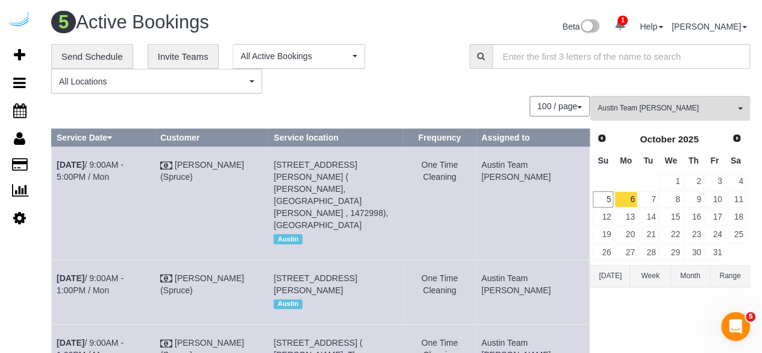
drag, startPoint x: 542, startPoint y: 269, endPoint x: 509, endPoint y: 253, distance: 36.7
click at [509, 259] on tr "[DATE] 9:00AM - 1:00PM / Mon [PERSON_NAME] (Spruce) [STREET_ADDRESS][PERSON_NAM…" at bounding box center [321, 291] width 538 height 64
click at [523, 259] on td "Austin Team [PERSON_NAME]" at bounding box center [533, 291] width 113 height 64
drag, startPoint x: 546, startPoint y: 265, endPoint x: 516, endPoint y: 254, distance: 32.2
click at [516, 259] on td "Austin Team [PERSON_NAME]" at bounding box center [533, 291] width 113 height 64
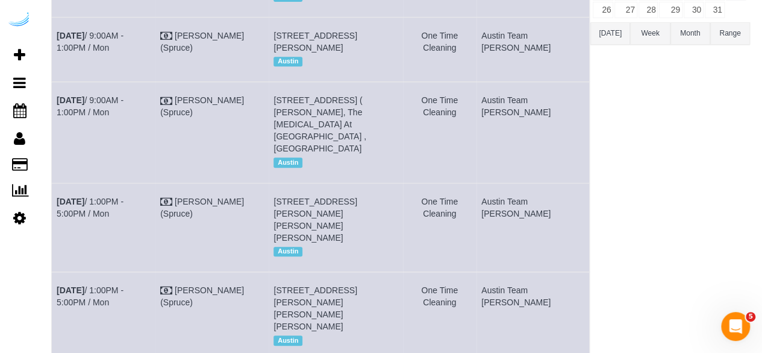
scroll to position [251, 0]
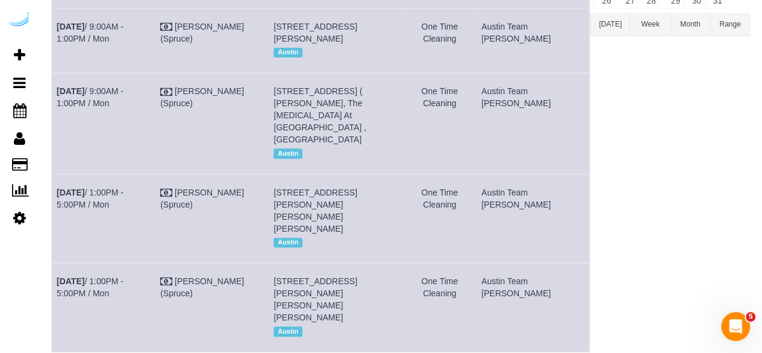
drag, startPoint x: 83, startPoint y: 96, endPoint x: 54, endPoint y: 80, distance: 33.4
click at [54, 80] on td "[DATE] 9:00AM - 1:00PM / Mon" at bounding box center [104, 123] width 104 height 101
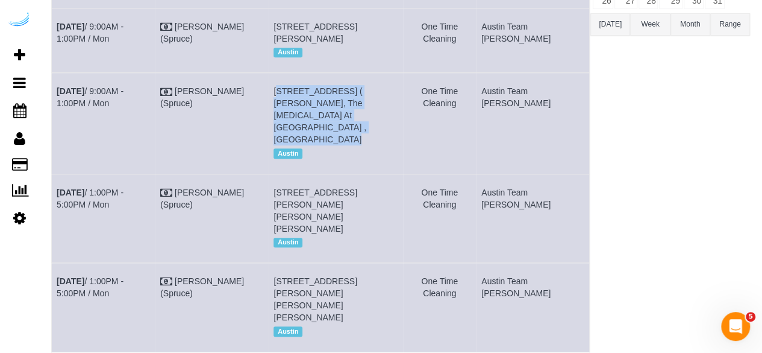
drag, startPoint x: 405, startPoint y: 101, endPoint x: 292, endPoint y: 76, distance: 116.1
click at [292, 76] on td "[STREET_ADDRESS] ( [PERSON_NAME], The [MEDICAL_DATA] At [GEOGRAPHIC_DATA] , [GE…" at bounding box center [336, 123] width 134 height 101
drag, startPoint x: 549, startPoint y: 91, endPoint x: 510, endPoint y: 82, distance: 39.6
click at [510, 82] on td "Austin Team [PERSON_NAME]" at bounding box center [533, 123] width 113 height 101
drag, startPoint x: 96, startPoint y: 169, endPoint x: 57, endPoint y: 158, distance: 41.4
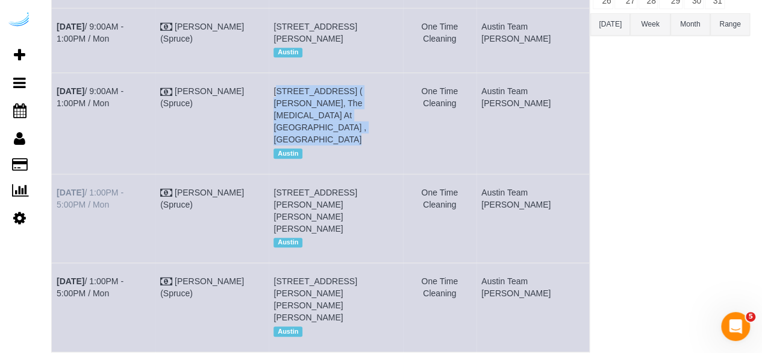
click at [57, 174] on td "[DATE] 1:00PM - 5:00PM / Mon" at bounding box center [104, 218] width 104 height 89
drag, startPoint x: 318, startPoint y: 195, endPoint x: 292, endPoint y: 158, distance: 44.5
click at [292, 174] on td "[STREET_ADDRESS][PERSON_NAME][PERSON_NAME][PERSON_NAME] [GEOGRAPHIC_DATA]" at bounding box center [336, 218] width 134 height 89
drag, startPoint x: 545, startPoint y: 169, endPoint x: 514, endPoint y: 156, distance: 33.5
click at [514, 174] on td "Austin Team [PERSON_NAME]" at bounding box center [533, 218] width 113 height 89
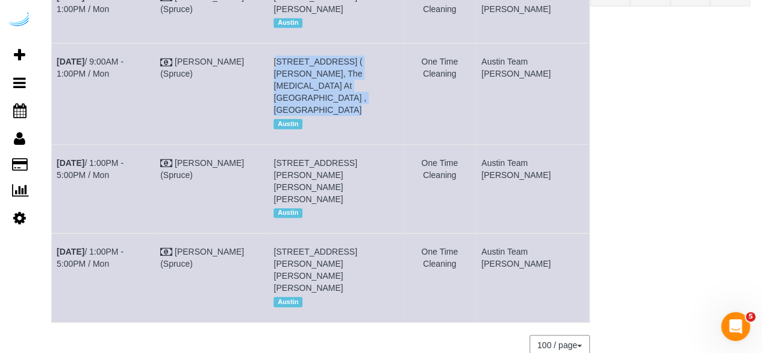
scroll to position [300, 0]
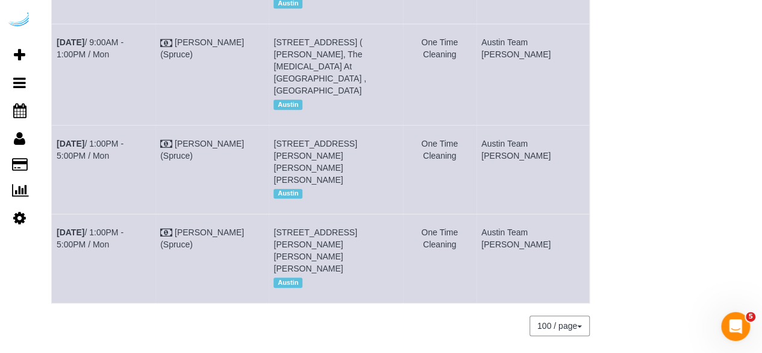
click at [85, 214] on td "[DATE] 1:00PM - 5:00PM / Mon" at bounding box center [104, 258] width 104 height 89
drag, startPoint x: 85, startPoint y: 208, endPoint x: 57, endPoint y: 198, distance: 29.9
click at [57, 214] on td "[DATE] 1:00PM - 5:00PM / Mon" at bounding box center [104, 258] width 104 height 89
drag, startPoint x: 320, startPoint y: 228, endPoint x: 292, endPoint y: 195, distance: 43.6
click at [292, 214] on td "[STREET_ADDRESS][PERSON_NAME][PERSON_NAME][PERSON_NAME] [GEOGRAPHIC_DATA]" at bounding box center [336, 258] width 134 height 89
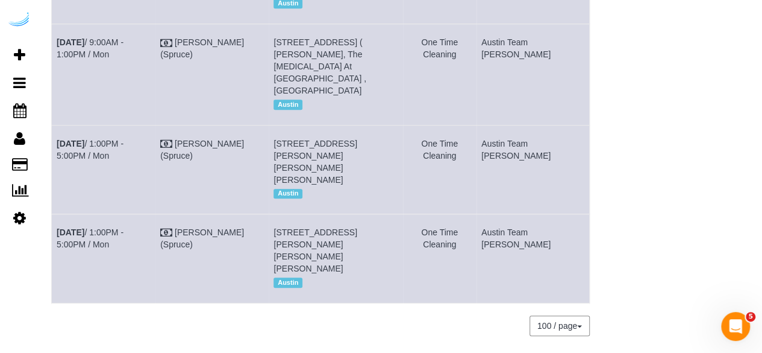
drag, startPoint x: 544, startPoint y: 211, endPoint x: 515, endPoint y: 201, distance: 30.7
click at [515, 214] on td "Austin Team [PERSON_NAME]" at bounding box center [533, 258] width 113 height 89
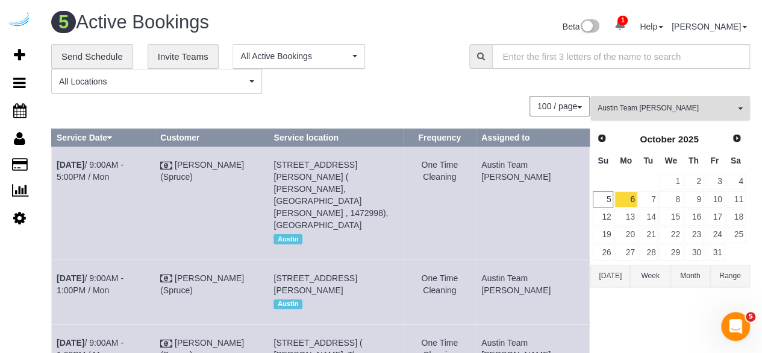
click at [663, 101] on button "Austin Team [PERSON_NAME] All Teams" at bounding box center [671, 108] width 160 height 25
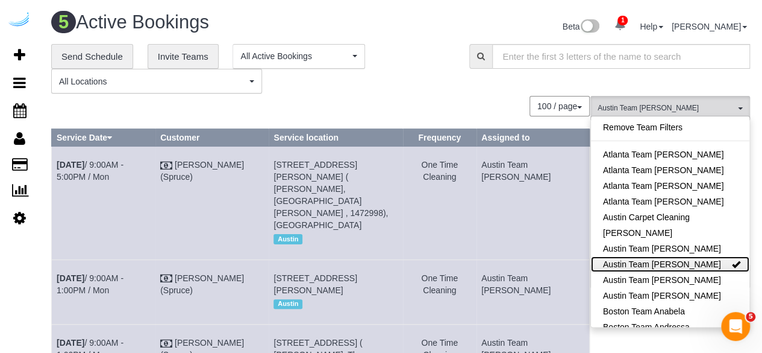
click at [615, 262] on link "Austin Team [PERSON_NAME]" at bounding box center [670, 264] width 158 height 16
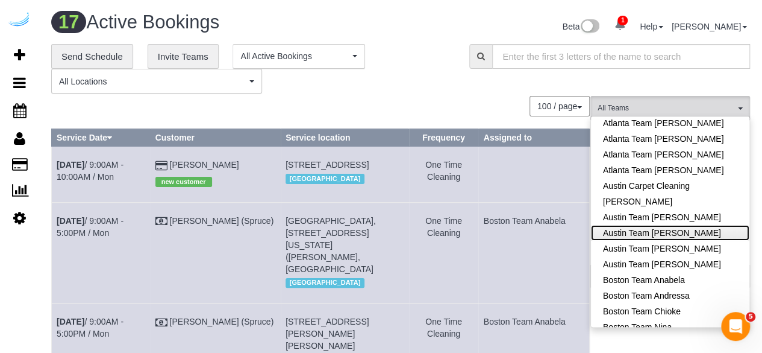
scroll to position [35, 0]
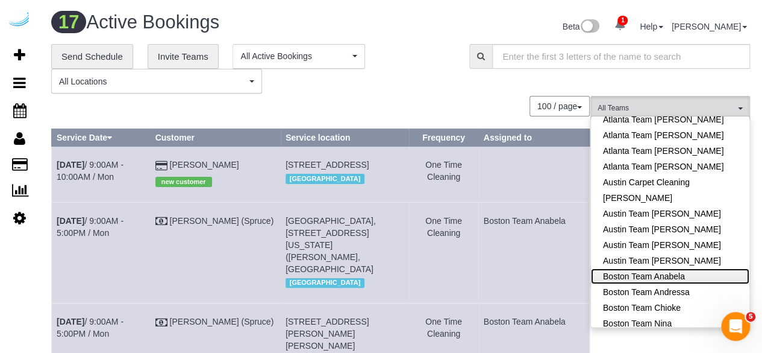
click at [623, 279] on link "Boston Team Anabela" at bounding box center [670, 276] width 158 height 16
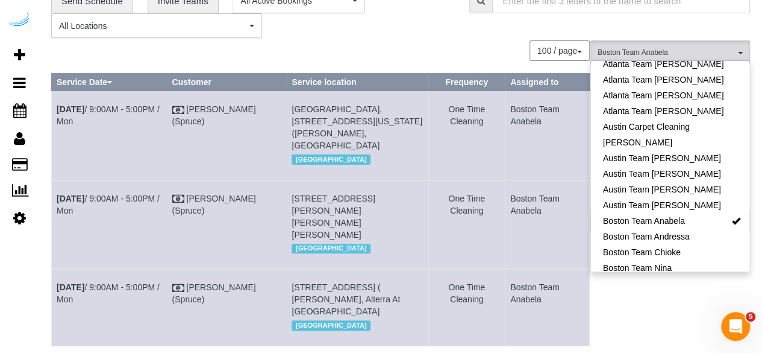
scroll to position [52, 0]
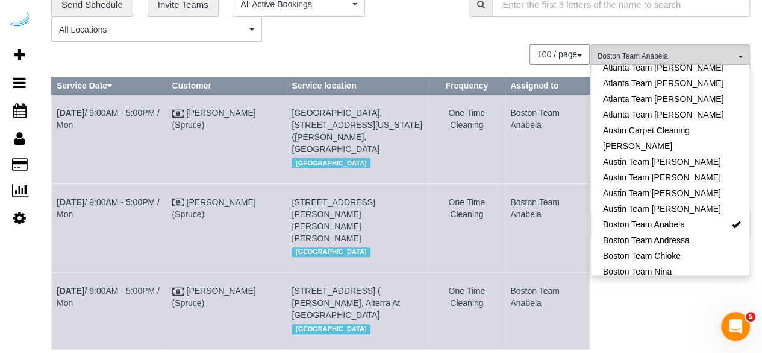
drag, startPoint x: 82, startPoint y: 127, endPoint x: 53, endPoint y: 110, distance: 33.2
click at [53, 110] on td "[DATE] 9:00AM - 5:00PM / Mon" at bounding box center [110, 139] width 116 height 89
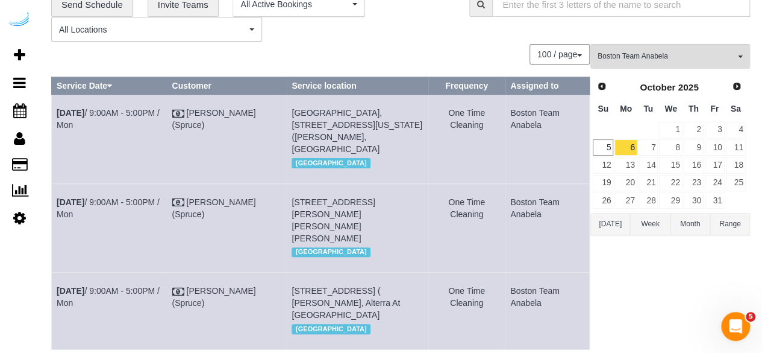
drag, startPoint x: 323, startPoint y: 156, endPoint x: 289, endPoint y: 116, distance: 52.2
click at [289, 116] on td "[GEOGRAPHIC_DATA], [STREET_ADDRESS][US_STATE] ([PERSON_NAME], [GEOGRAPHIC_DATA]…" at bounding box center [358, 139] width 142 height 89
drag, startPoint x: 541, startPoint y: 122, endPoint x: 506, endPoint y: 108, distance: 37.8
click at [506, 108] on td "Boston Team Anabela" at bounding box center [548, 139] width 84 height 89
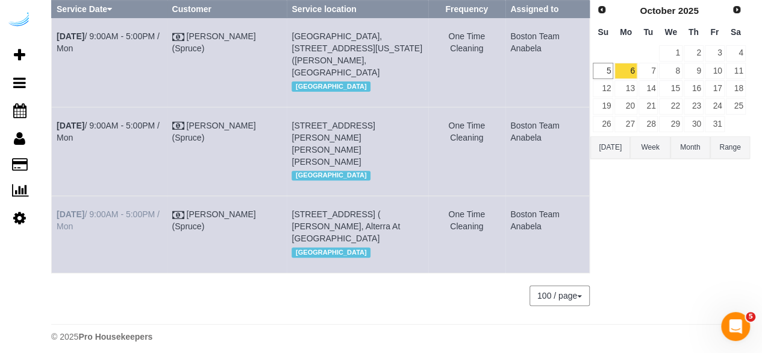
scroll to position [129, 0]
drag, startPoint x: 96, startPoint y: 151, endPoint x: 57, endPoint y: 137, distance: 41.2
click at [57, 137] on td "[DATE] 9:00AM - 5:00PM / Mon" at bounding box center [110, 150] width 116 height 89
drag, startPoint x: 362, startPoint y: 160, endPoint x: 287, endPoint y: 130, distance: 81.1
click at [287, 130] on td "[STREET_ADDRESS][PERSON_NAME][PERSON_NAME][PERSON_NAME] [GEOGRAPHIC_DATA]" at bounding box center [358, 150] width 142 height 89
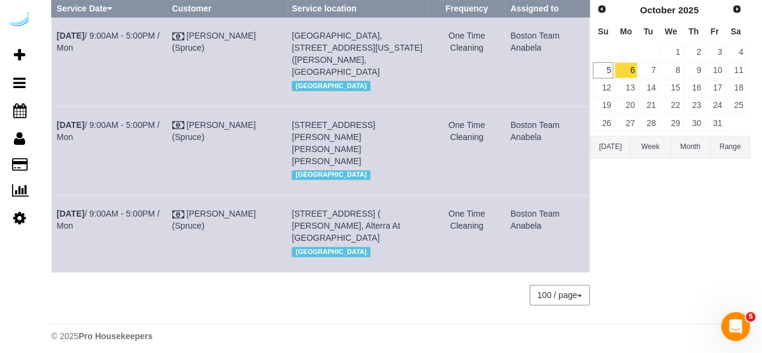
drag, startPoint x: 546, startPoint y: 146, endPoint x: 502, endPoint y: 139, distance: 44.5
click at [506, 139] on td "Boston Team Anabela" at bounding box center [548, 150] width 84 height 89
drag, startPoint x: 76, startPoint y: 226, endPoint x: 54, endPoint y: 210, distance: 27.1
click at [54, 210] on td "[DATE] 9:00AM - 5:00PM / Mon" at bounding box center [110, 233] width 116 height 77
drag, startPoint x: 406, startPoint y: 249, endPoint x: 287, endPoint y: 217, distance: 123.5
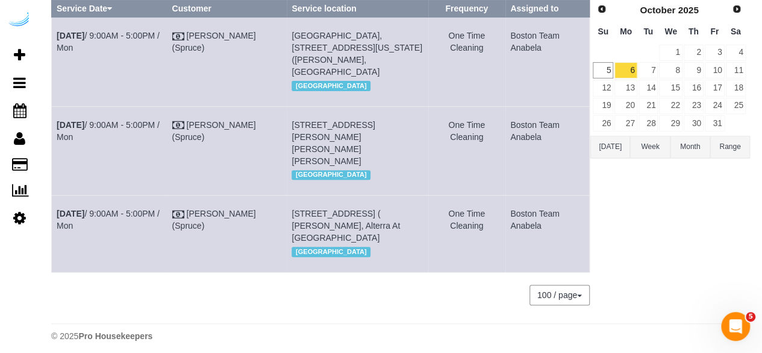
click at [287, 217] on td "[STREET_ADDRESS] ( [PERSON_NAME], Alterra At [GEOGRAPHIC_DATA] [GEOGRAPHIC_DATA]" at bounding box center [358, 233] width 142 height 77
drag, startPoint x: 542, startPoint y: 227, endPoint x: 503, endPoint y: 218, distance: 40.9
click at [506, 218] on td "Boston Team Anabela" at bounding box center [548, 233] width 84 height 77
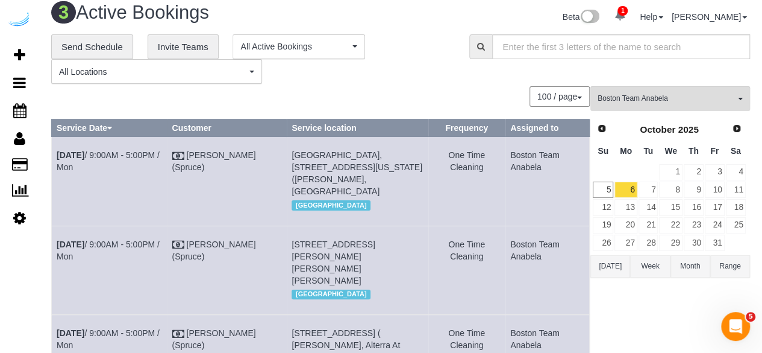
scroll to position [0, 0]
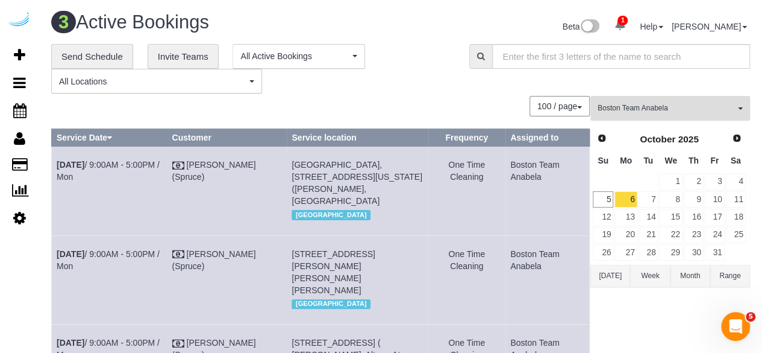
click at [635, 107] on span "Boston Team Anabela" at bounding box center [666, 108] width 137 height 10
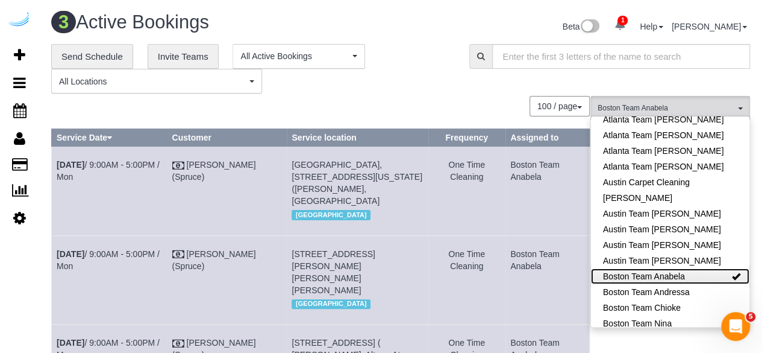
click at [618, 270] on link "Boston Team Anabela" at bounding box center [670, 276] width 158 height 16
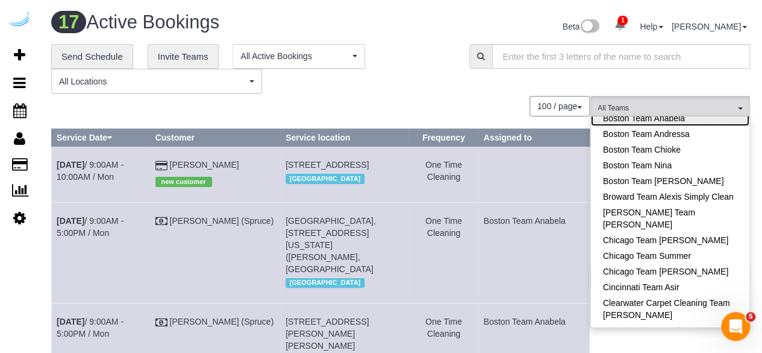
scroll to position [228, 0]
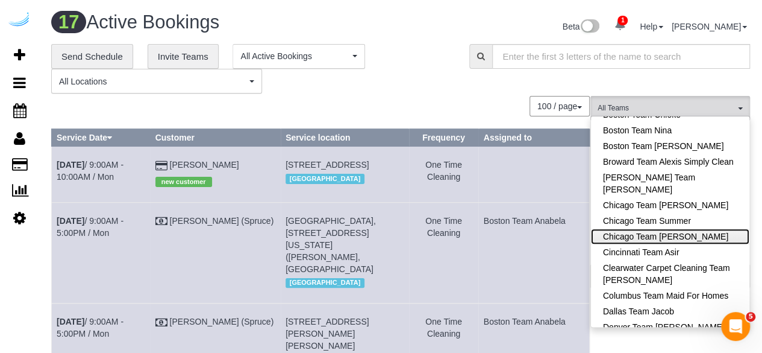
click at [632, 232] on link "Chicago Team [PERSON_NAME]" at bounding box center [670, 236] width 158 height 16
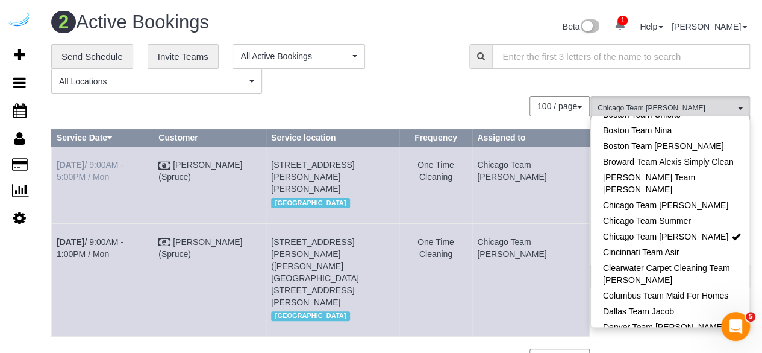
drag, startPoint x: 86, startPoint y: 179, endPoint x: 56, endPoint y: 168, distance: 32.0
click at [56, 168] on td "[DATE] 9:00AM - 5:00PM / Mon" at bounding box center [103, 184] width 102 height 77
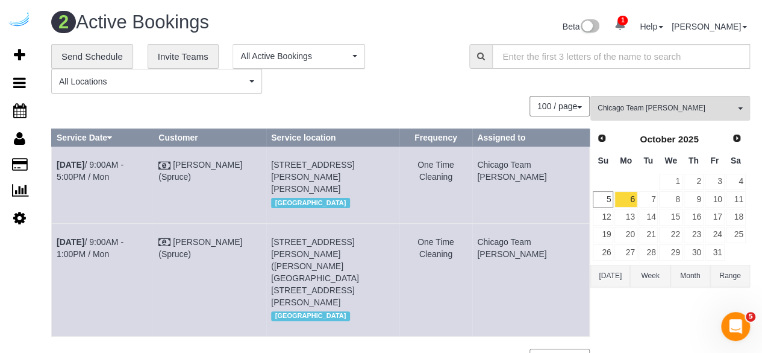
drag, startPoint x: 400, startPoint y: 186, endPoint x: 286, endPoint y: 163, distance: 116.6
click at [286, 163] on td "[STREET_ADDRESS][PERSON_NAME][PERSON_NAME] [GEOGRAPHIC_DATA]" at bounding box center [332, 184] width 133 height 77
drag, startPoint x: 543, startPoint y: 176, endPoint x: 506, endPoint y: 166, distance: 38.2
click at [506, 166] on td "Chicago Team [PERSON_NAME]" at bounding box center [531, 184] width 118 height 77
drag, startPoint x: 78, startPoint y: 257, endPoint x: 57, endPoint y: 246, distance: 24.3
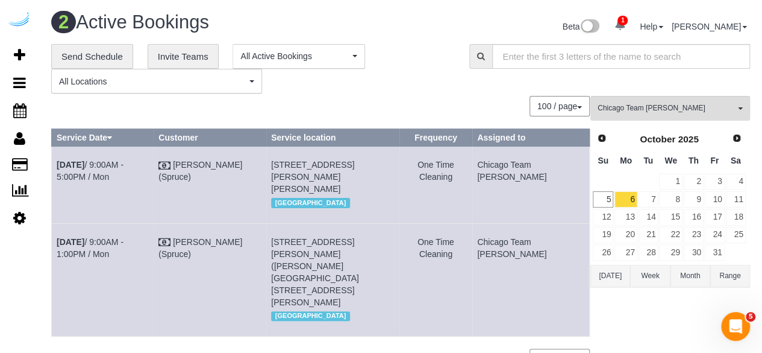
click at [57, 246] on td "[DATE] 9:00AM - 1:00PM / Mon" at bounding box center [103, 279] width 102 height 113
drag, startPoint x: 363, startPoint y: 277, endPoint x: 285, endPoint y: 239, distance: 86.5
click at [285, 239] on td "[STREET_ADDRESS][PERSON_NAME] ([PERSON_NAME][GEOGRAPHIC_DATA][STREET_ADDRESS][P…" at bounding box center [332, 279] width 133 height 113
drag, startPoint x: 538, startPoint y: 250, endPoint x: 505, endPoint y: 245, distance: 33.6
click at [505, 245] on td "Chicago Team [PERSON_NAME]" at bounding box center [531, 279] width 118 height 113
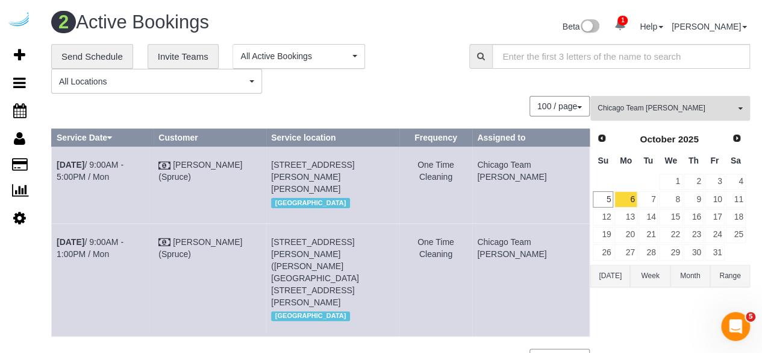
click at [674, 104] on span "Chicago Team [PERSON_NAME]" at bounding box center [666, 108] width 137 height 10
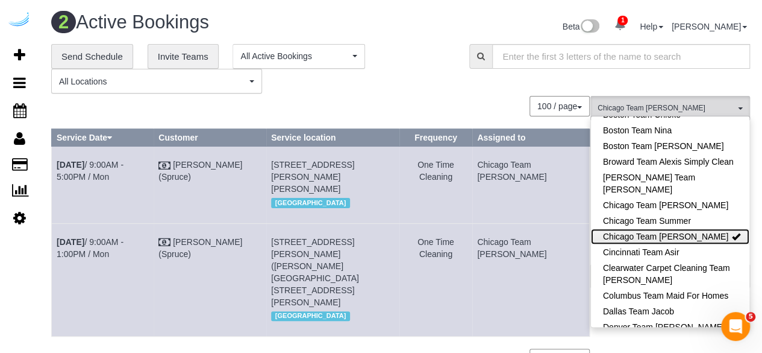
click at [631, 238] on link "Chicago Team [PERSON_NAME]" at bounding box center [670, 236] width 158 height 16
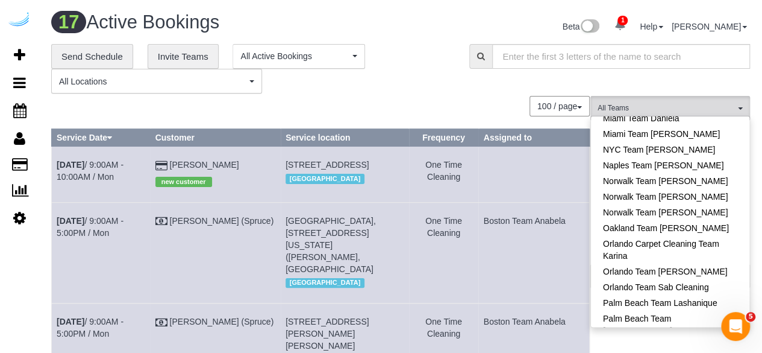
scroll to position [824, 0]
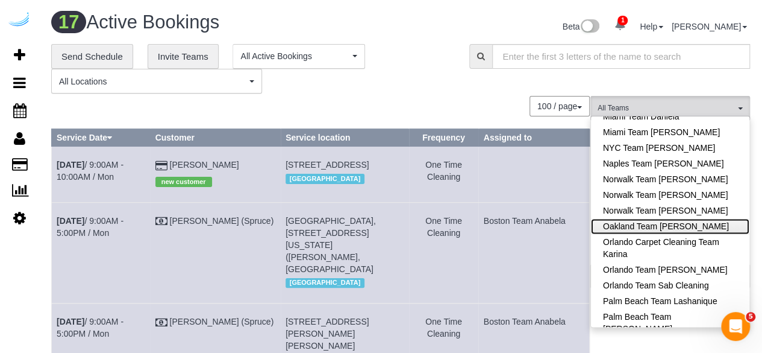
click at [659, 218] on link "Oakland Team [PERSON_NAME]" at bounding box center [670, 226] width 158 height 16
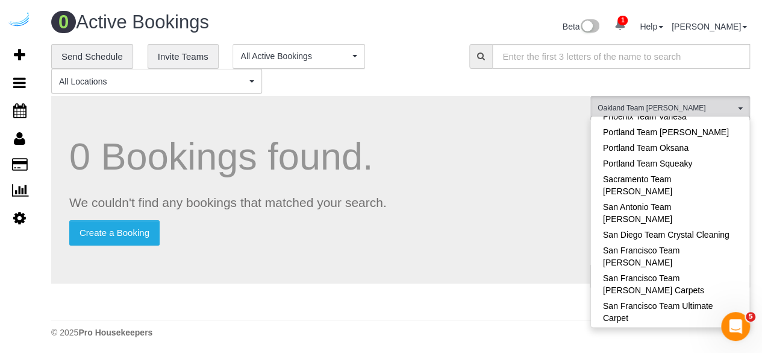
scroll to position [1159, 0]
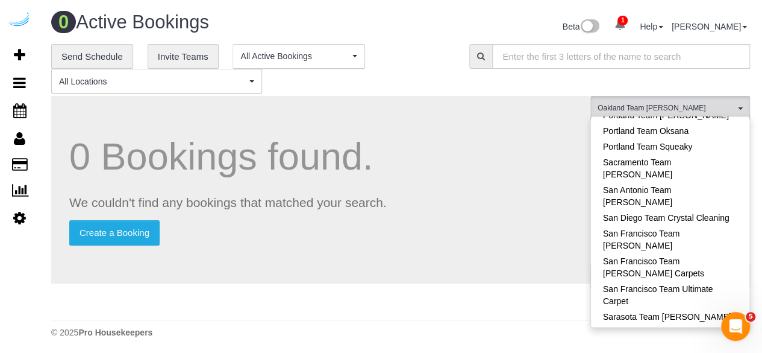
click at [465, 91] on div "**********" at bounding box center [400, 69] width 717 height 50
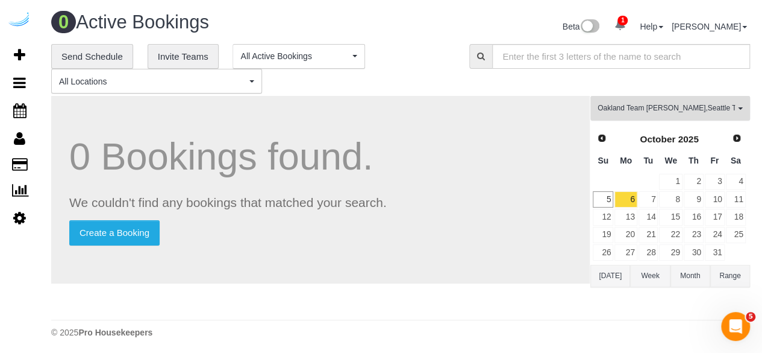
click at [613, 100] on button "Oakland Team [PERSON_NAME] , Seattle Team Verde Cleaning All Teams" at bounding box center [671, 108] width 160 height 25
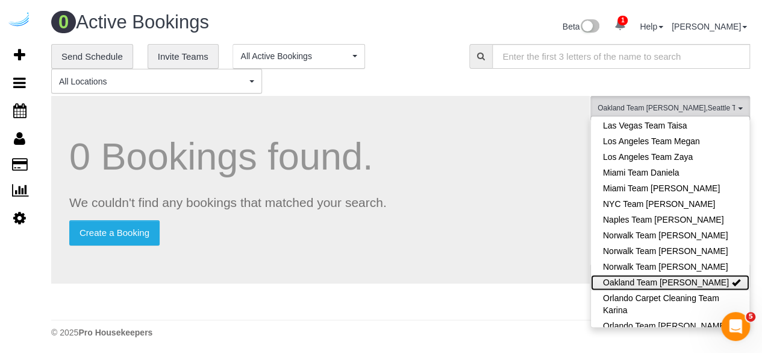
click at [630, 274] on link "Oakland Team [PERSON_NAME]" at bounding box center [670, 282] width 158 height 16
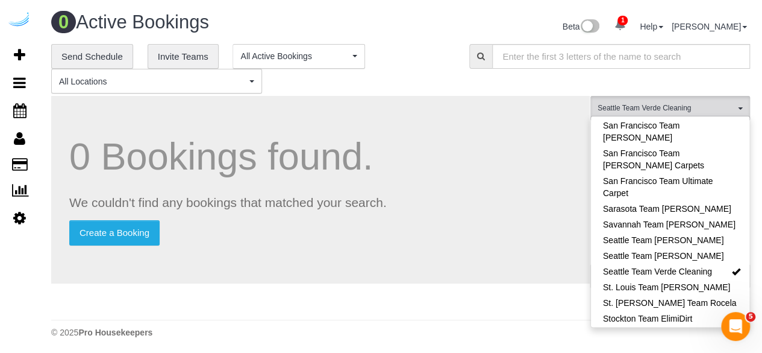
scroll to position [1267, 0]
click at [656, 263] on link "Seattle Team Verde Cleaning" at bounding box center [670, 271] width 158 height 16
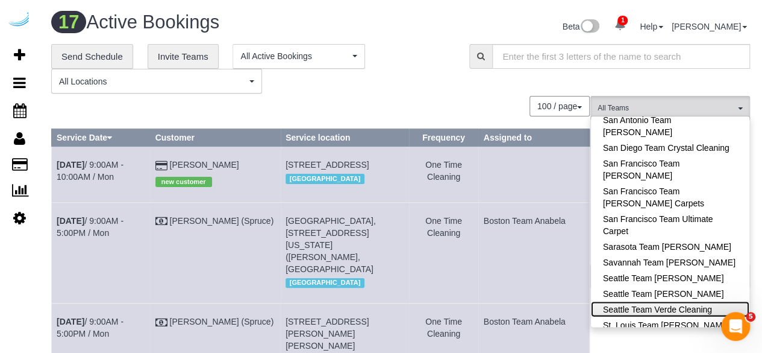
scroll to position [1223, 0]
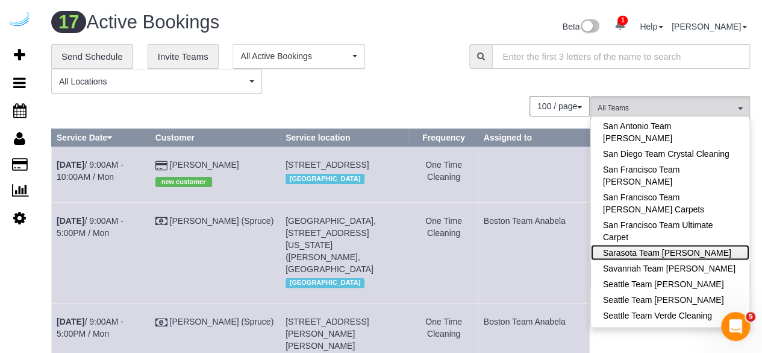
click at [678, 244] on link "Sarasota Team [PERSON_NAME]" at bounding box center [670, 252] width 158 height 16
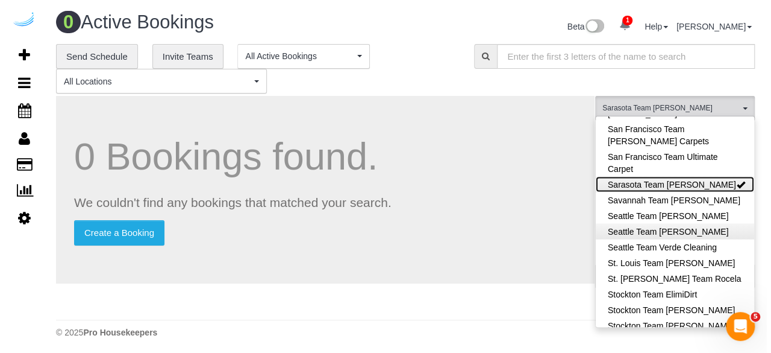
scroll to position [1312, 0]
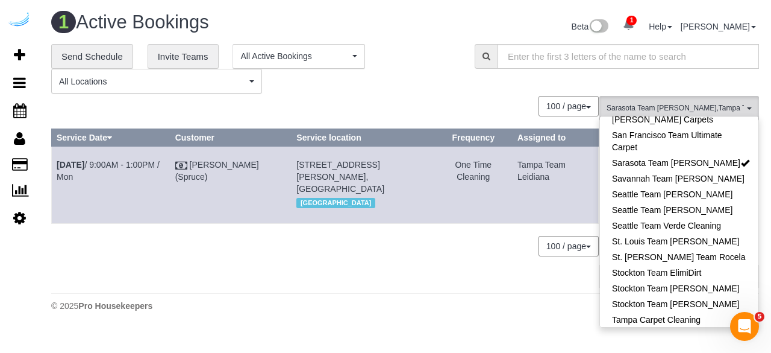
click at [445, 78] on div "**********" at bounding box center [254, 69] width 406 height 50
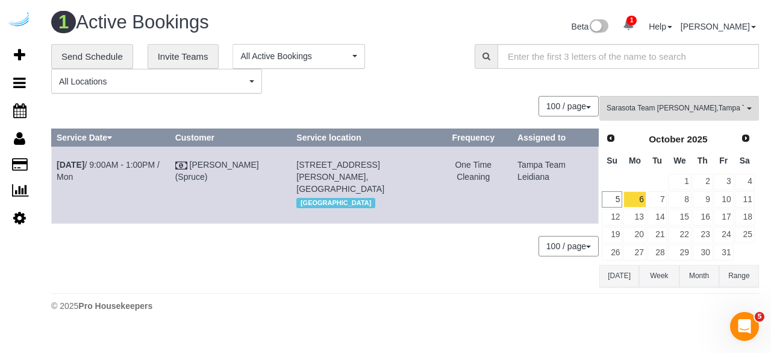
drag, startPoint x: 104, startPoint y: 186, endPoint x: 55, endPoint y: 166, distance: 51.9
click at [55, 166] on td "[DATE] 9:00AM - 1:00PM / Mon" at bounding box center [111, 184] width 119 height 77
drag, startPoint x: 350, startPoint y: 198, endPoint x: 294, endPoint y: 168, distance: 63.1
click at [294, 168] on td "[STREET_ADDRESS][PERSON_NAME], [GEOGRAPHIC_DATA] [GEOGRAPHIC_DATA]" at bounding box center [363, 184] width 143 height 77
drag, startPoint x: 552, startPoint y: 175, endPoint x: 511, endPoint y: 163, distance: 42.7
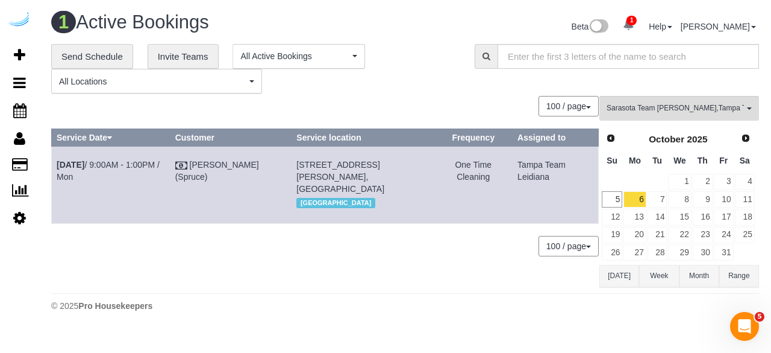
click at [513, 163] on td "Tampa Team Leidiana" at bounding box center [556, 184] width 86 height 77
click at [641, 111] on span "Sarasota Team [PERSON_NAME] , Tampa Team Leidiana" at bounding box center [675, 108] width 137 height 10
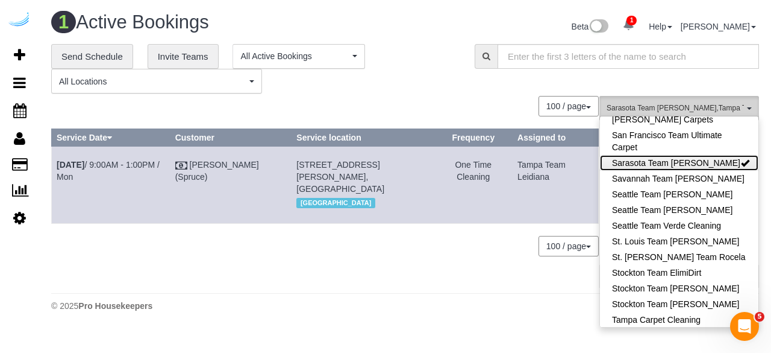
scroll to position [1157, 0]
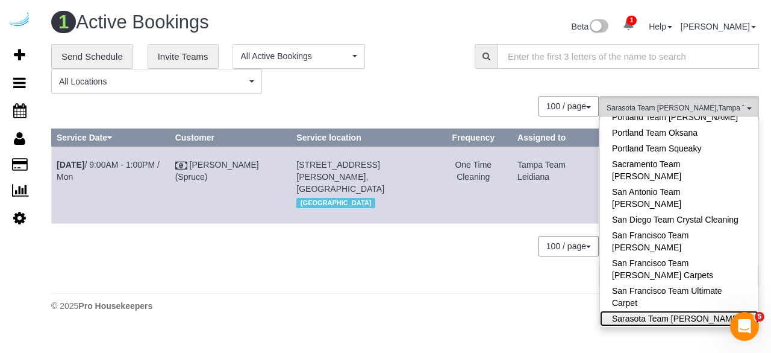
click at [675, 310] on link "Sarasota Team [PERSON_NAME]" at bounding box center [679, 318] width 158 height 16
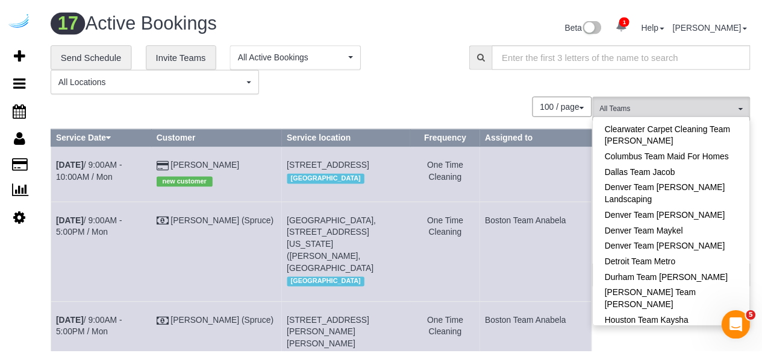
scroll to position [0, 0]
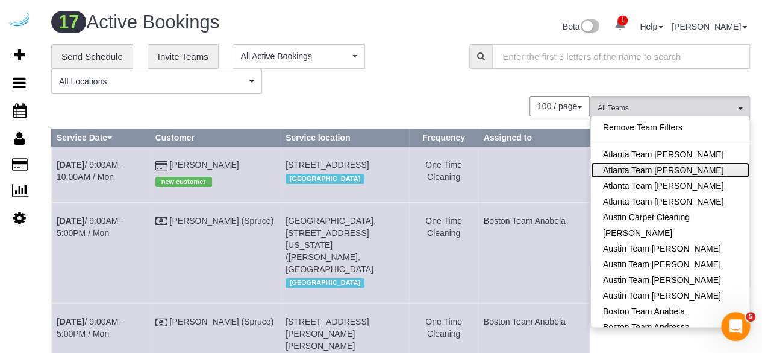
click at [721, 165] on link "Atlanta Team [PERSON_NAME]" at bounding box center [670, 170] width 158 height 16
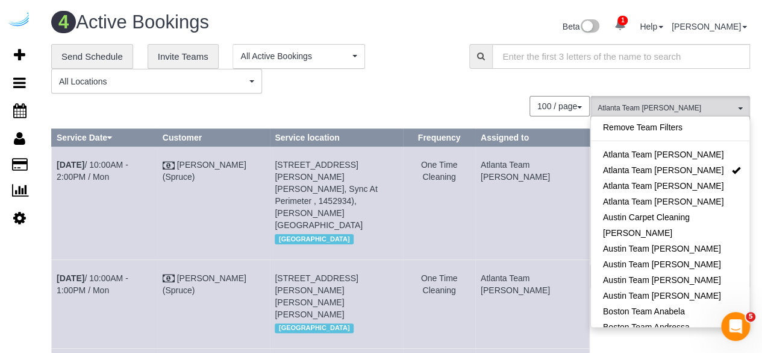
click at [582, 85] on div "**********" at bounding box center [400, 69] width 717 height 50
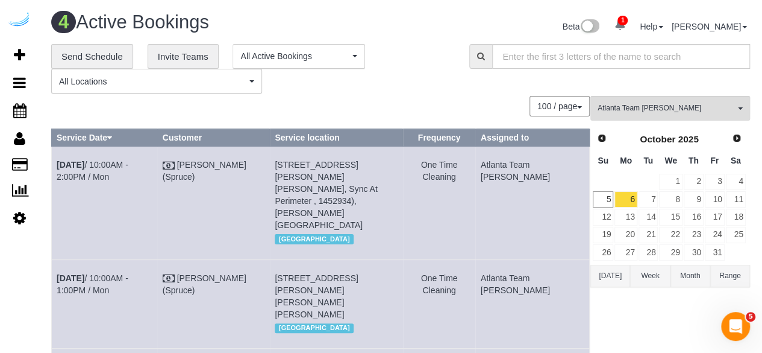
click at [689, 273] on button "Month" at bounding box center [691, 276] width 40 height 22
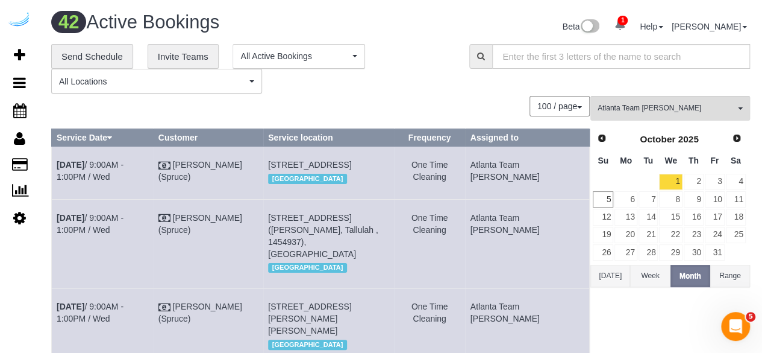
click at [720, 274] on button "Range" at bounding box center [730, 276] width 40 height 22
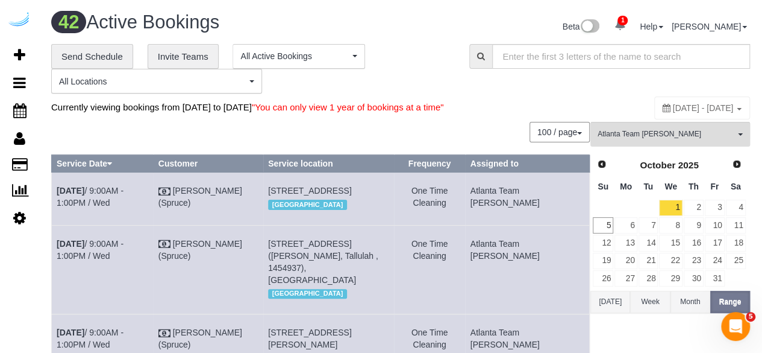
click at [669, 101] on div "[DATE] - [DATE]" at bounding box center [702, 107] width 96 height 23
type input "**********"
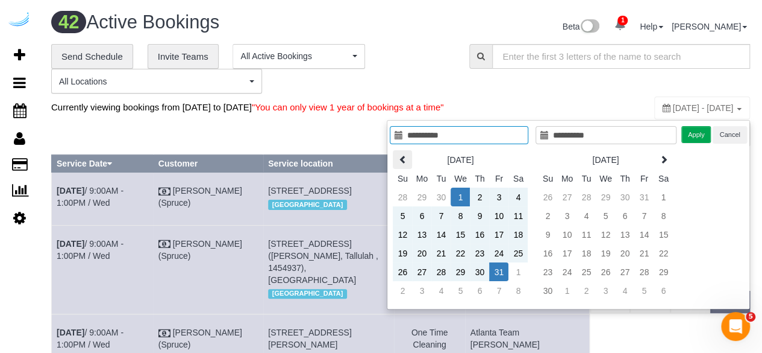
click at [407, 158] on icon at bounding box center [402, 159] width 8 height 8
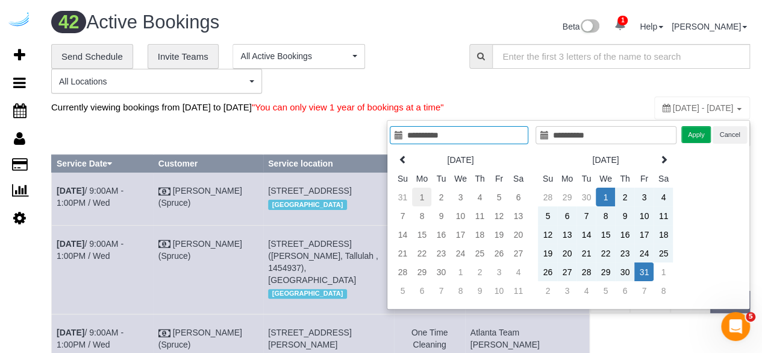
type input "**********"
click at [425, 191] on td "1" at bounding box center [421, 196] width 19 height 19
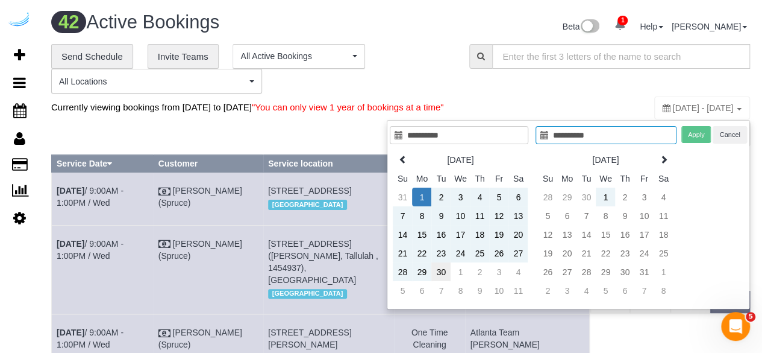
type input "**********"
click at [444, 269] on td "30" at bounding box center [440, 271] width 19 height 19
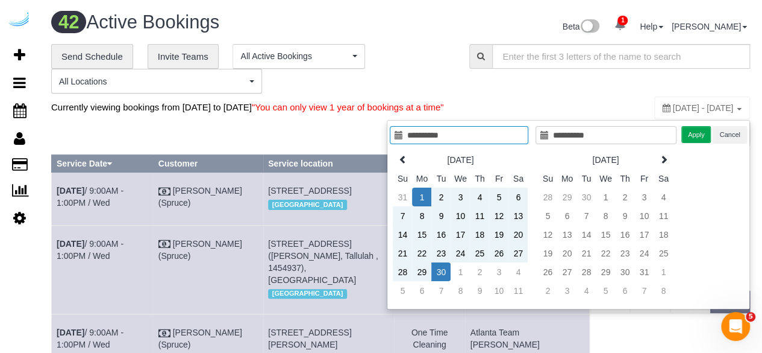
type input "**********"
click at [692, 135] on button "Apply" at bounding box center [697, 134] width 30 height 17
